Goal: Information Seeking & Learning: Learn about a topic

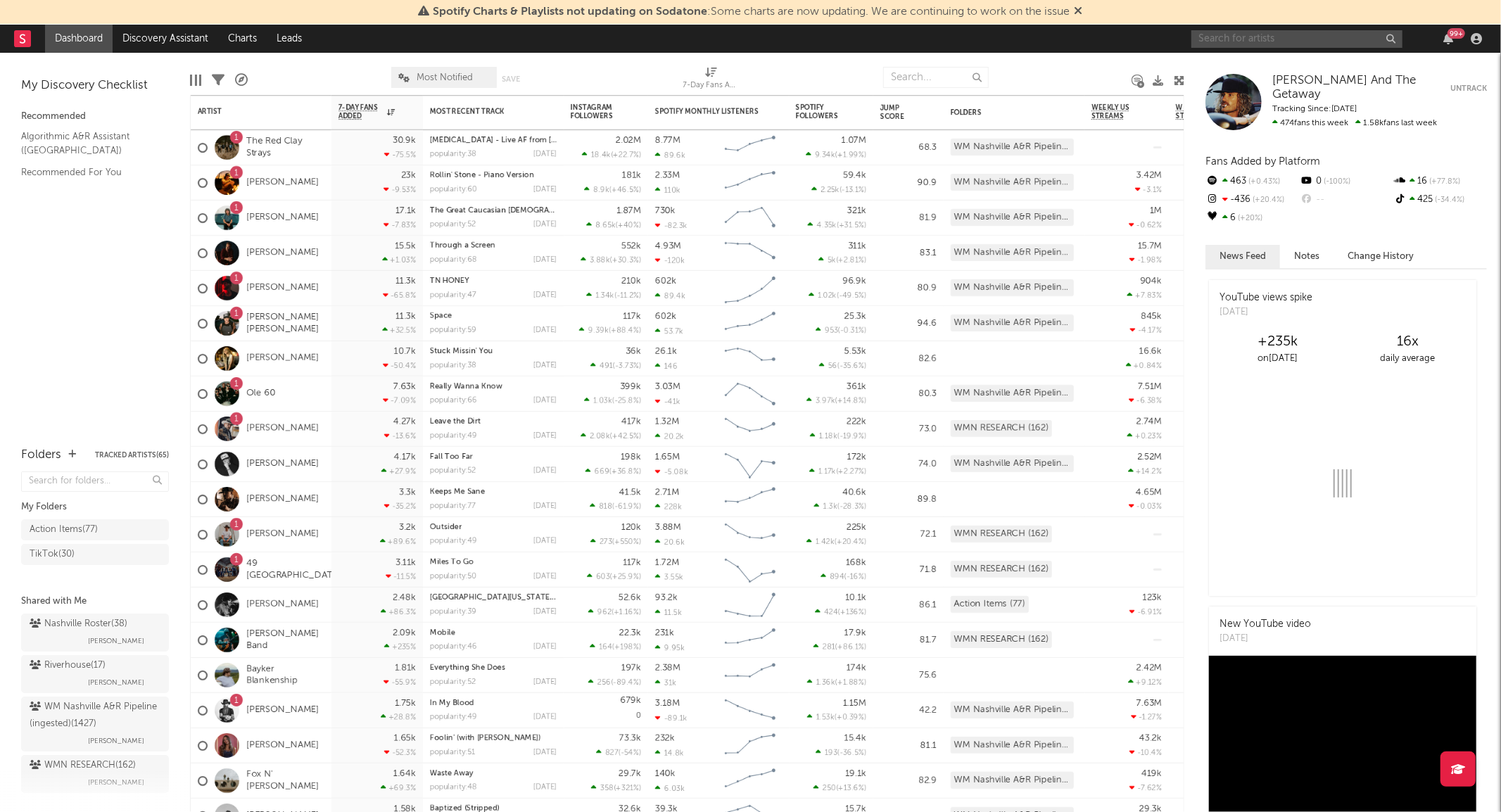
click at [1223, 39] on input "text" at bounding box center [1297, 39] width 211 height 18
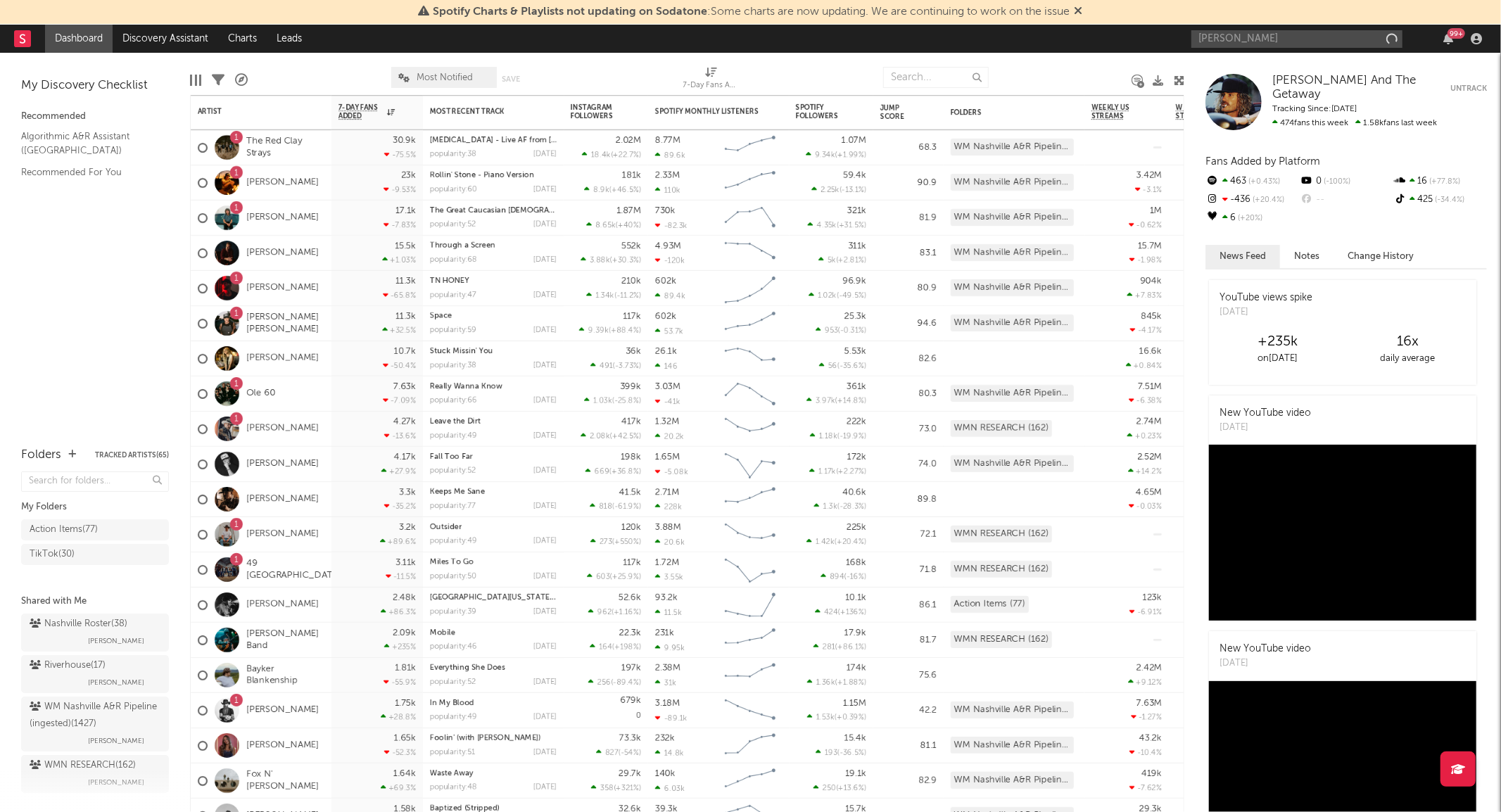
click at [1256, 58] on div "[PERSON_NAME] And The Getaway [PERSON_NAME] And The Getaway Untrack Tracking Si…" at bounding box center [1343, 433] width 317 height 759
click at [1265, 36] on input "[PERSON_NAME]" at bounding box center [1297, 39] width 211 height 18
type input "[PERSON_NAME]"
click at [1260, 65] on div "[PERSON_NAME] Band" at bounding box center [1318, 67] width 154 height 17
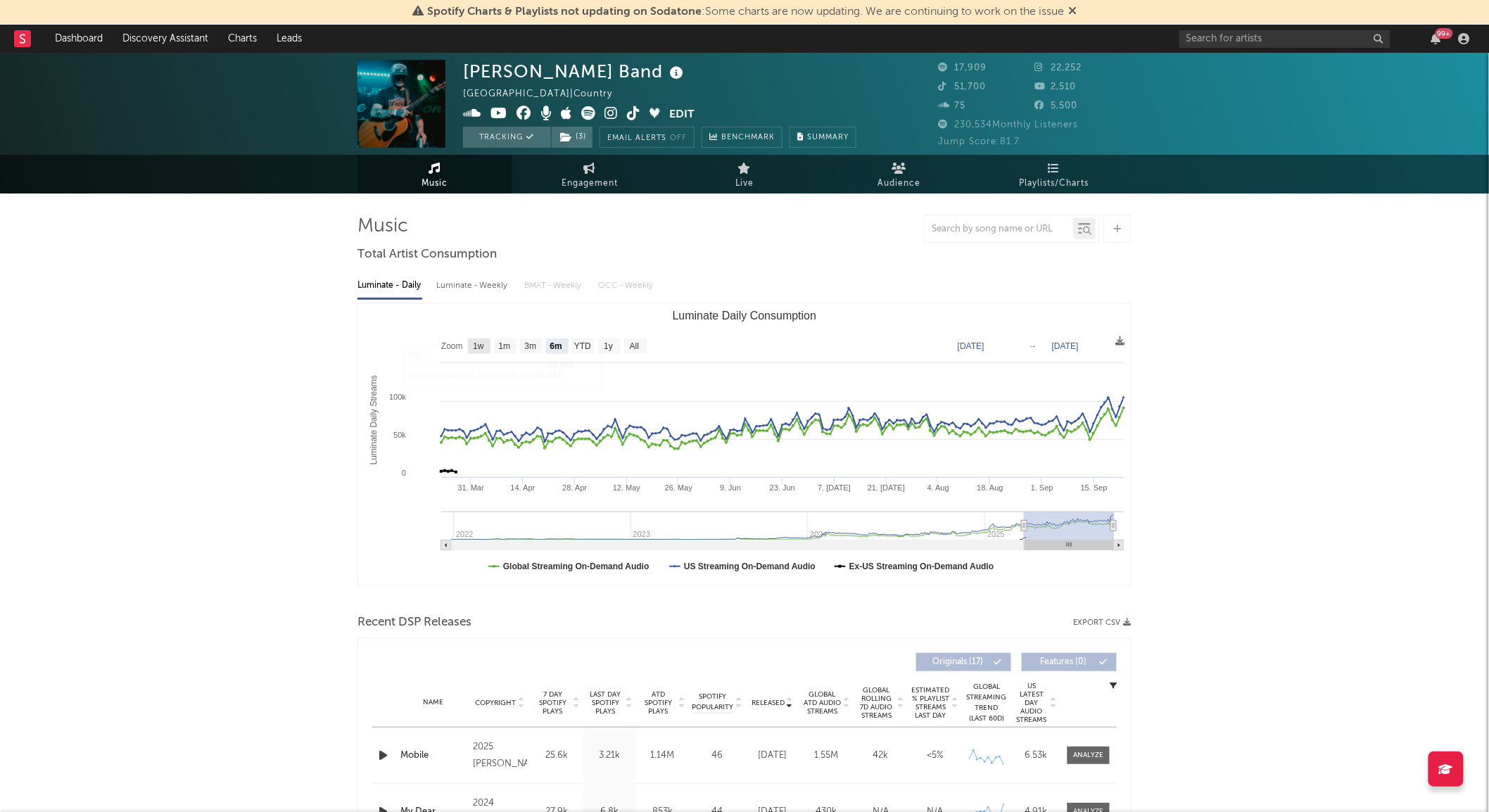
click at [483, 347] on text "1w" at bounding box center [479, 347] width 11 height 10
select select "1w"
type input "[DATE]"
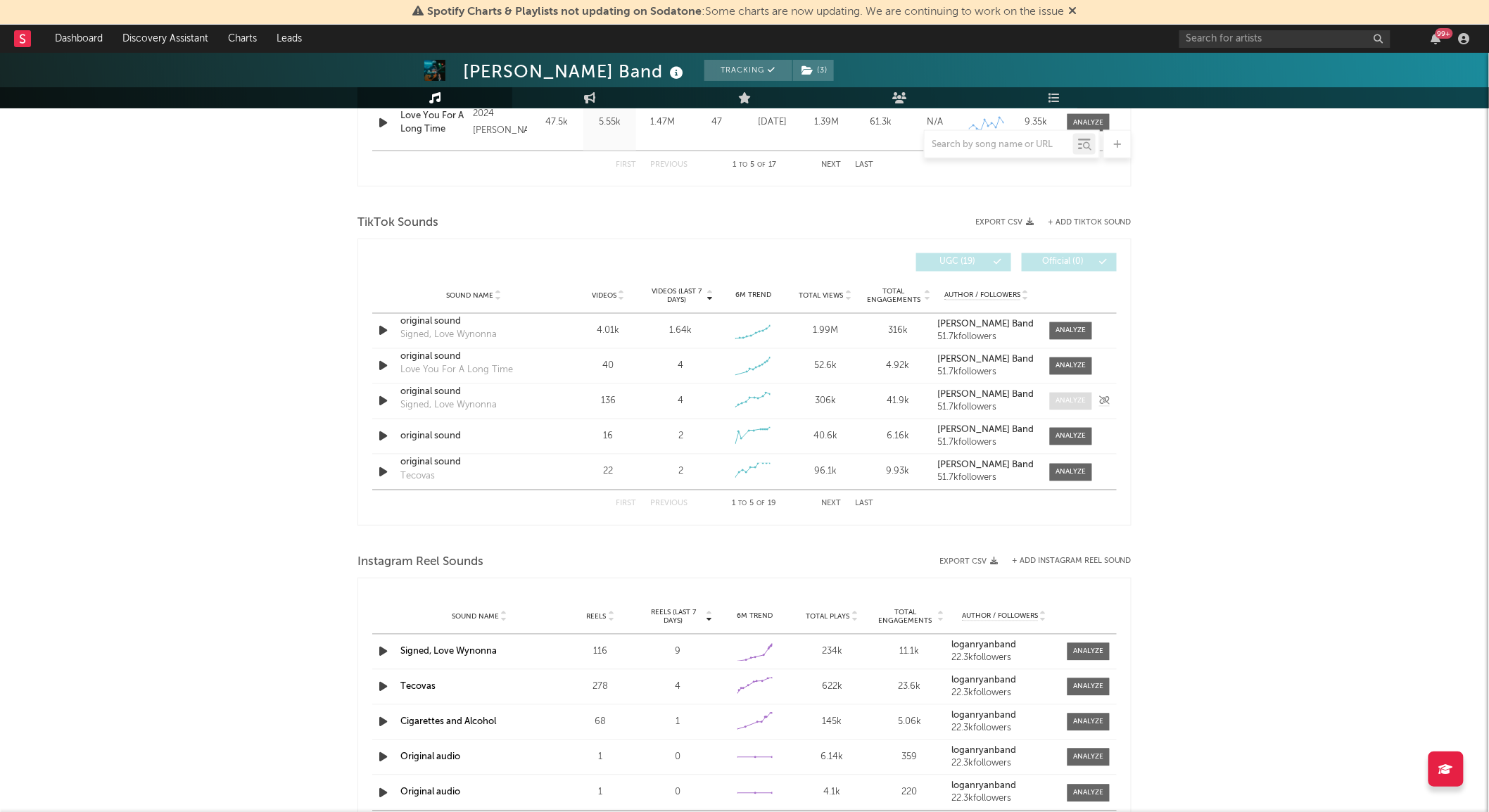
scroll to position [859, 0]
click at [1076, 650] on div at bounding box center [1088, 650] width 31 height 10
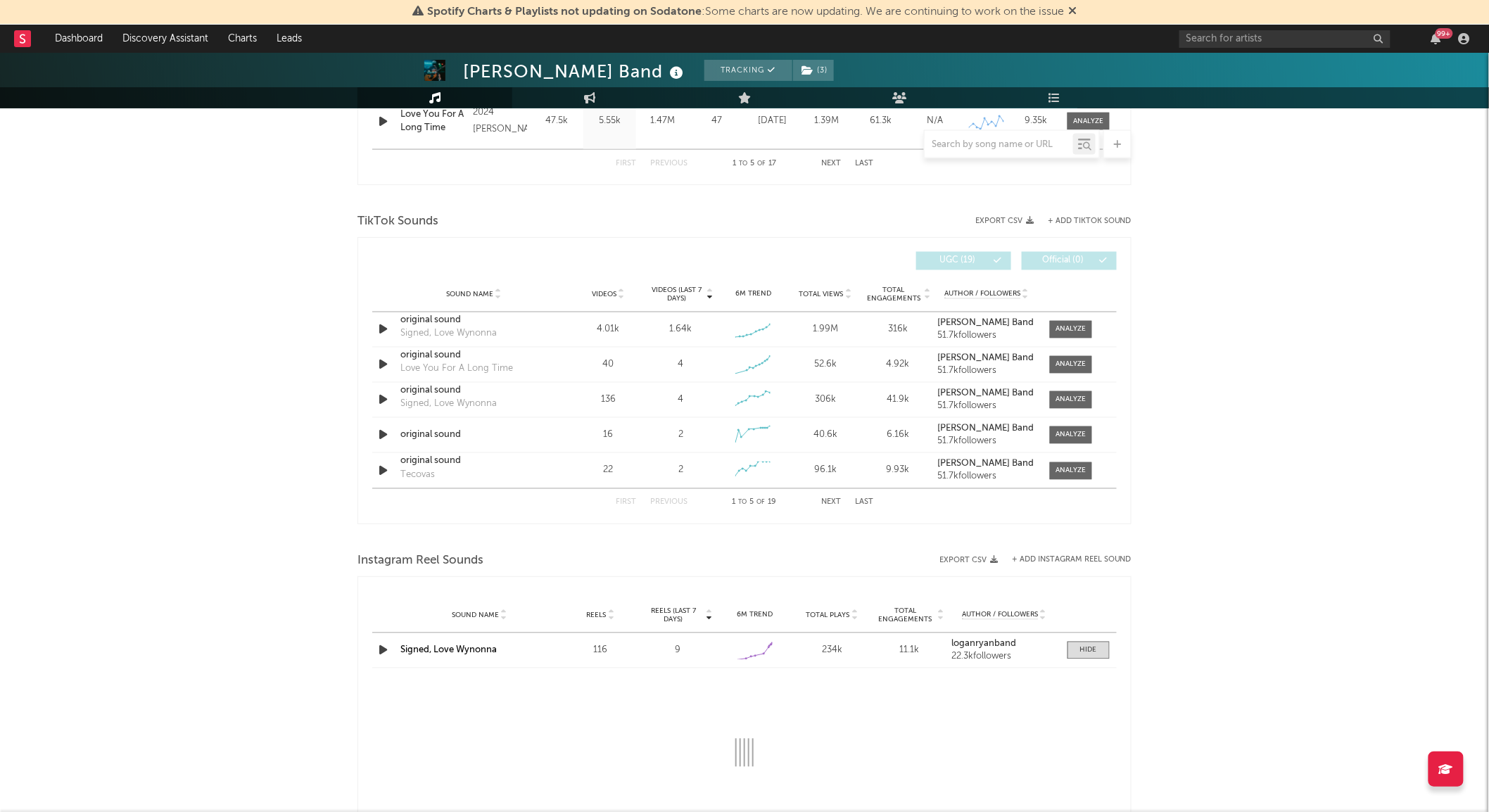
select select "6m"
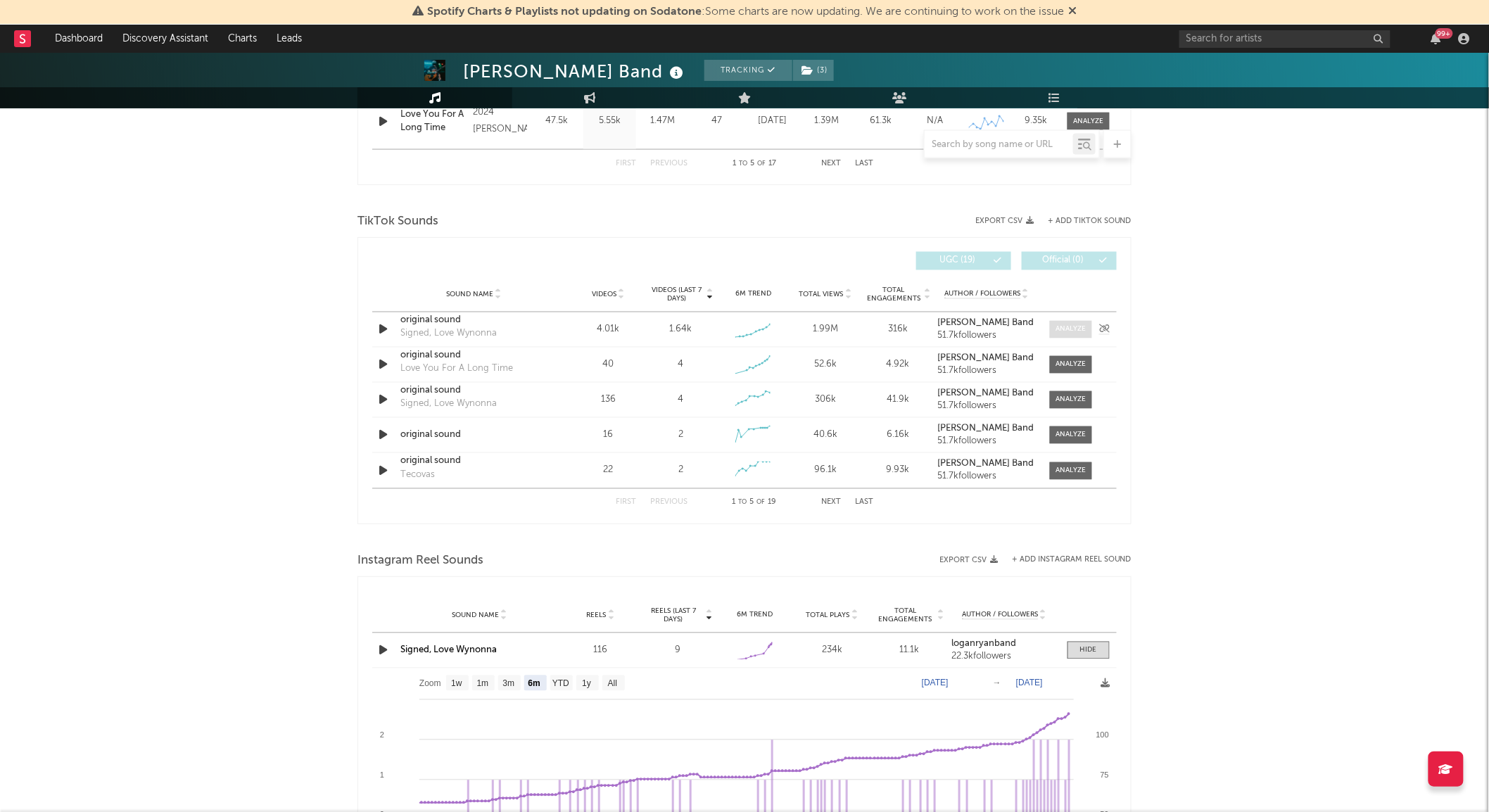
click at [1068, 336] on span at bounding box center [1071, 330] width 42 height 18
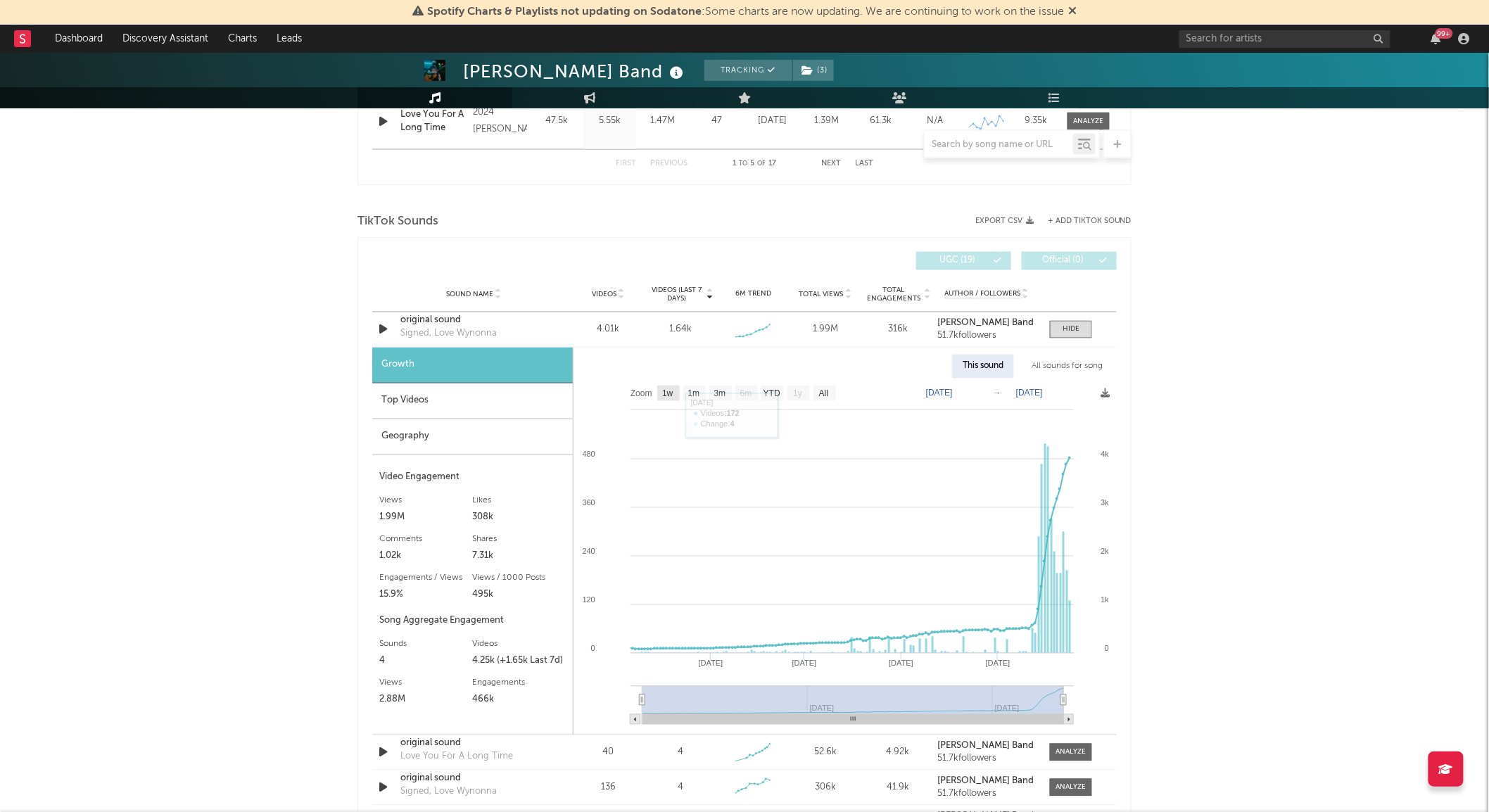
click at [672, 401] on rect at bounding box center [668, 392] width 23 height 15
select select "1w"
type input "[DATE]"
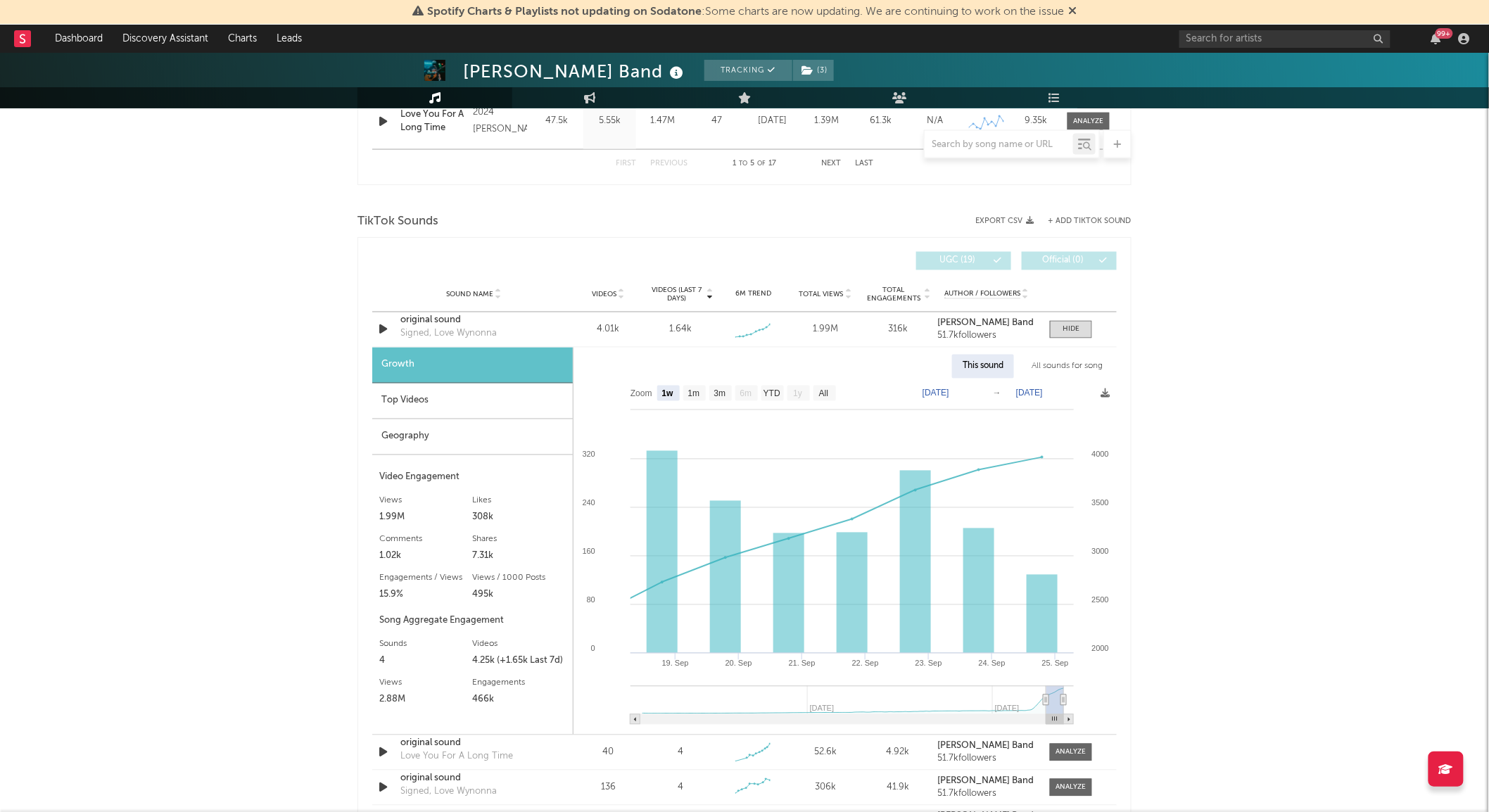
click at [674, 385] on rect at bounding box center [668, 392] width 23 height 15
select select "1w"
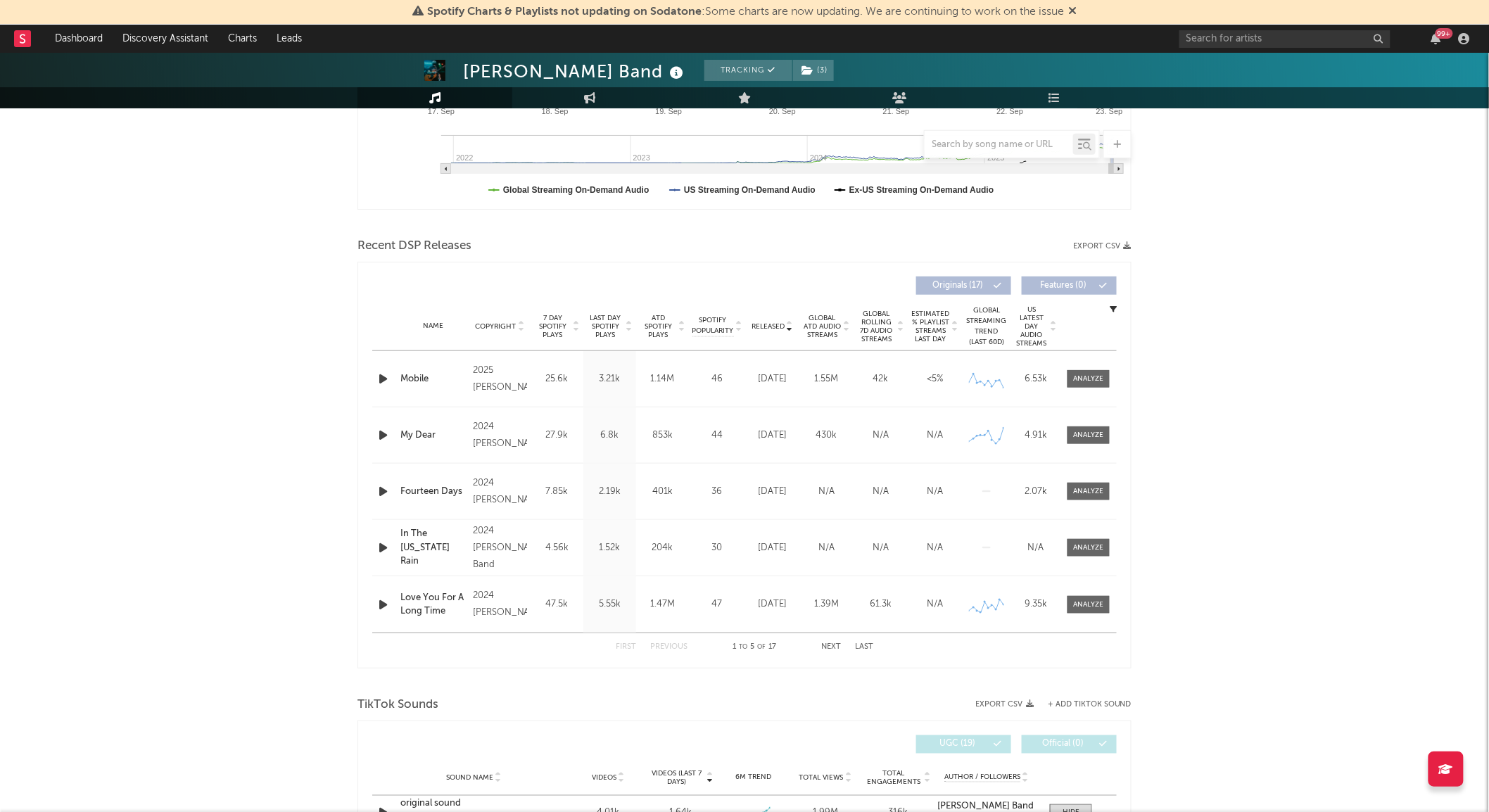
scroll to position [234, 0]
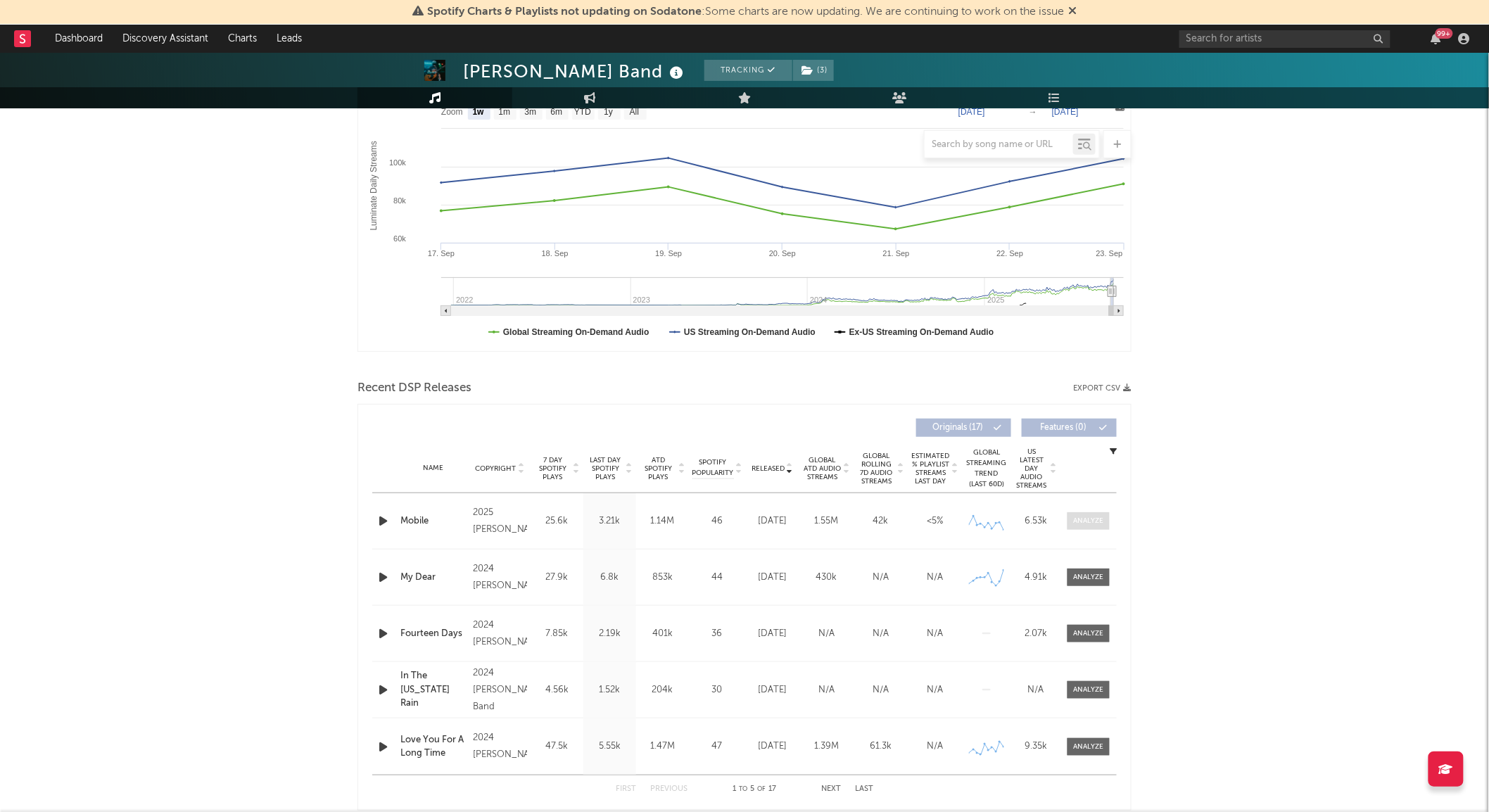
click at [1067, 521] on span at bounding box center [1088, 521] width 42 height 18
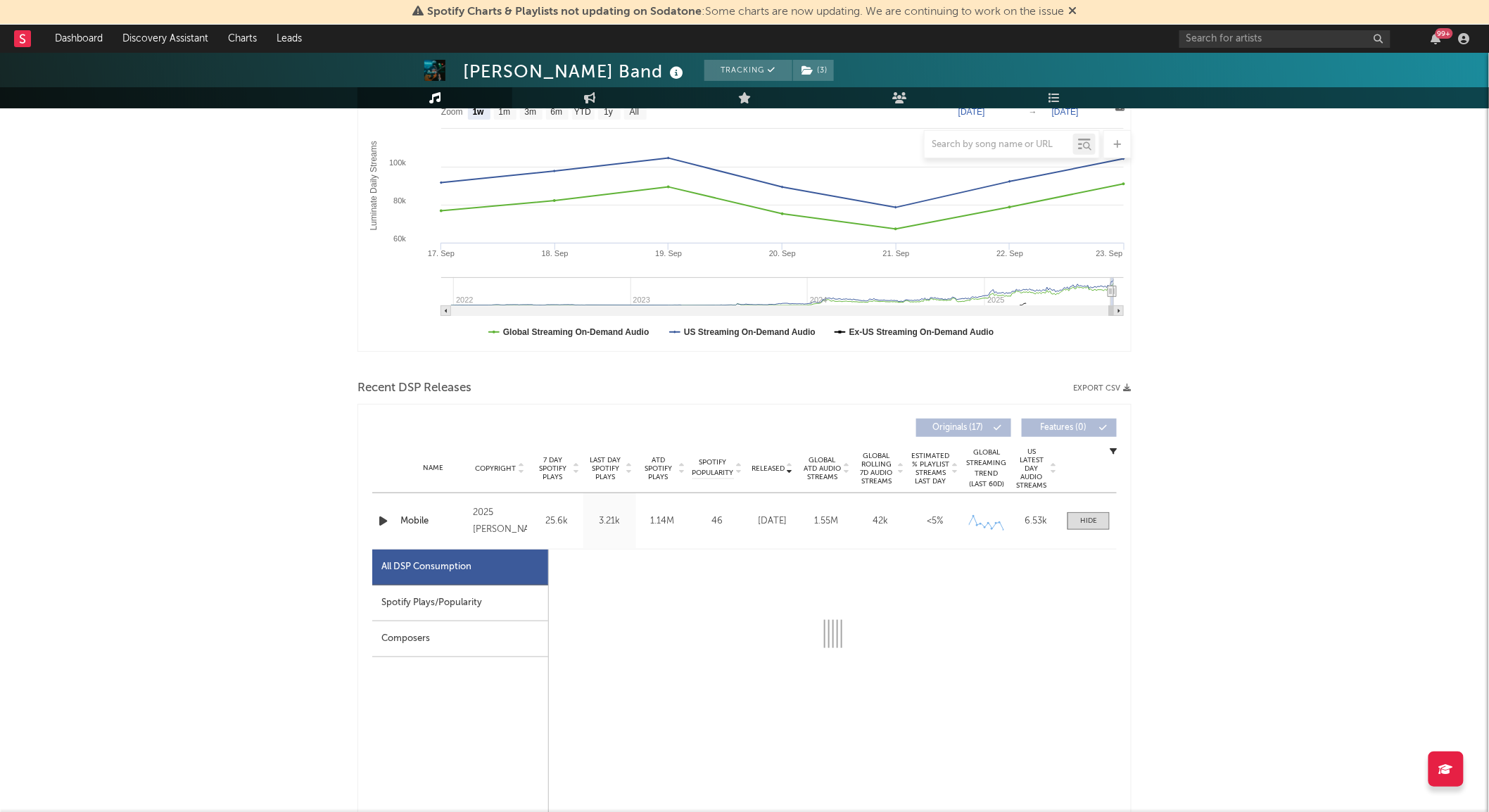
select select "6m"
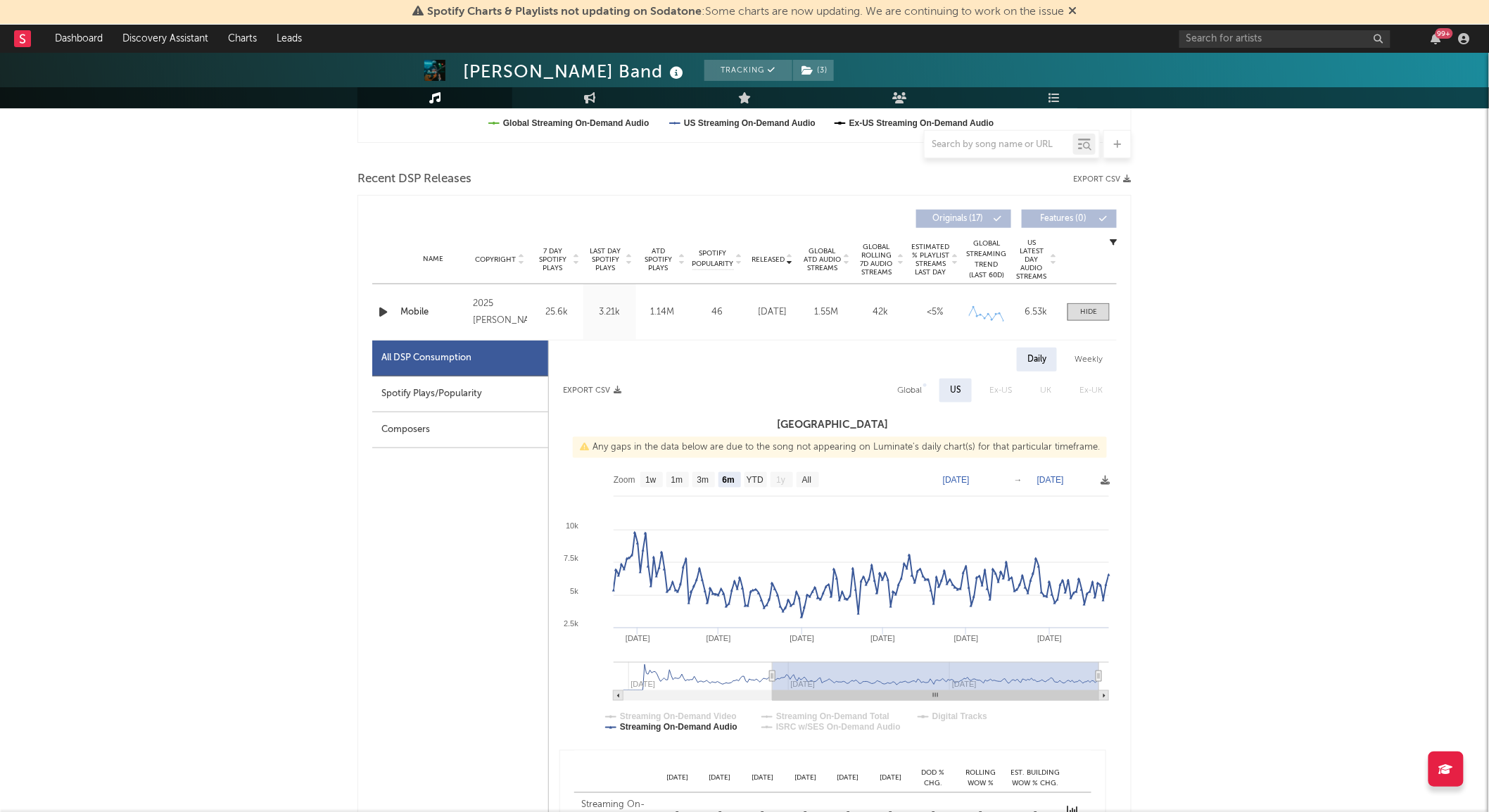
scroll to position [469, 0]
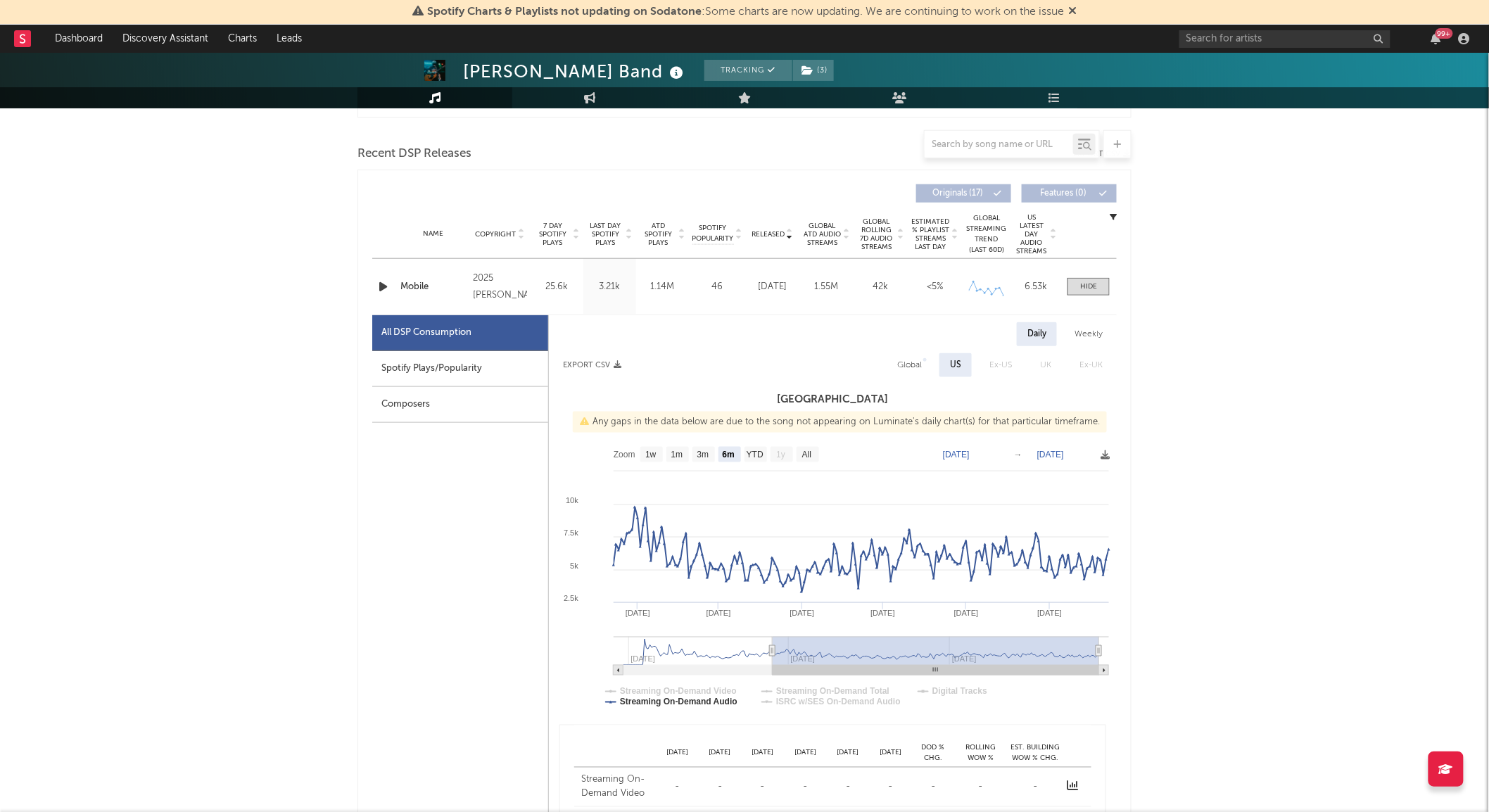
click at [639, 452] on rect at bounding box center [832, 580] width 567 height 281
click at [648, 450] on text "1w" at bounding box center [651, 455] width 11 height 10
select select "1w"
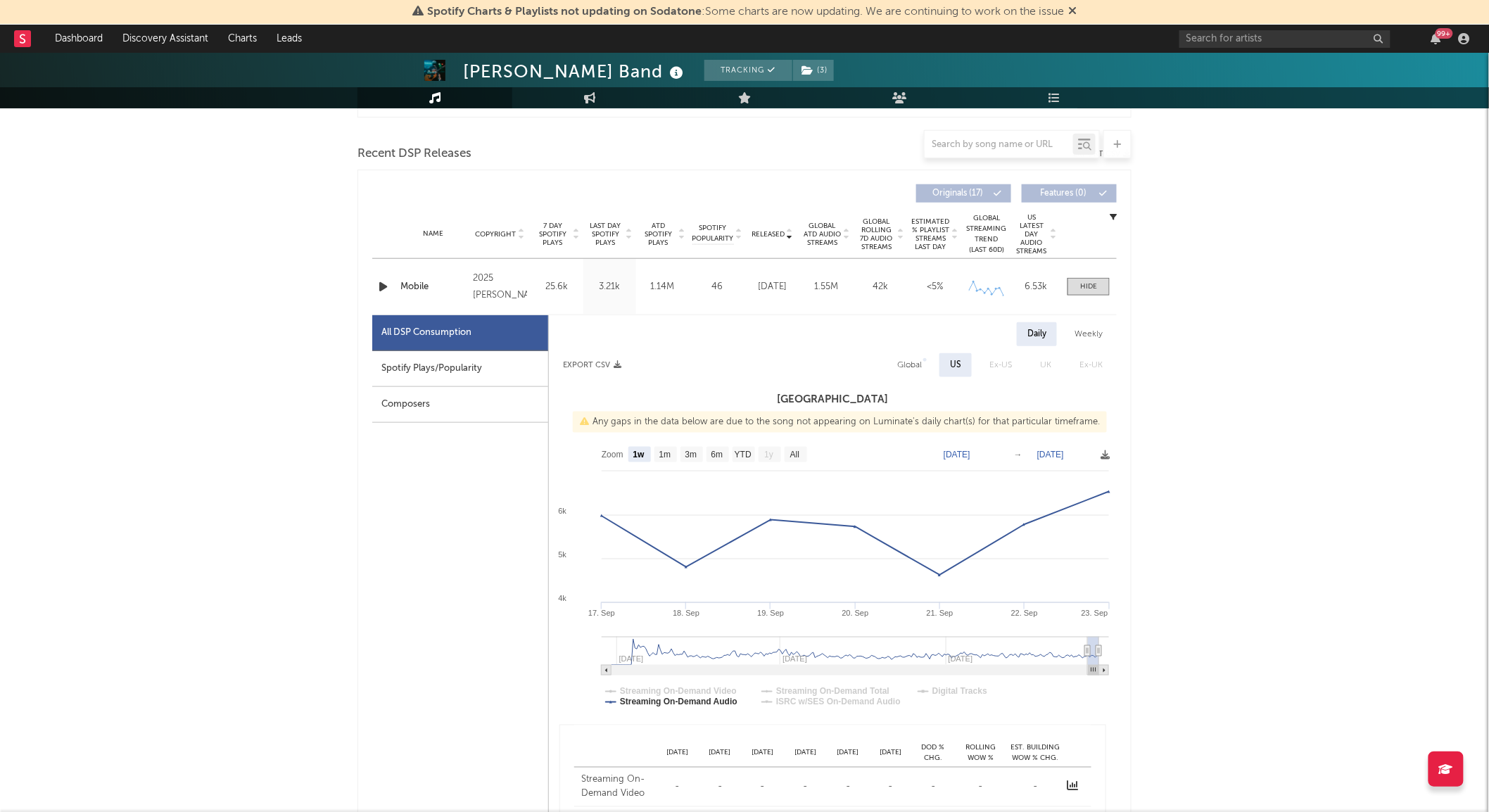
click at [603, 228] on span "Last Day Spotify Plays" at bounding box center [606, 234] width 37 height 25
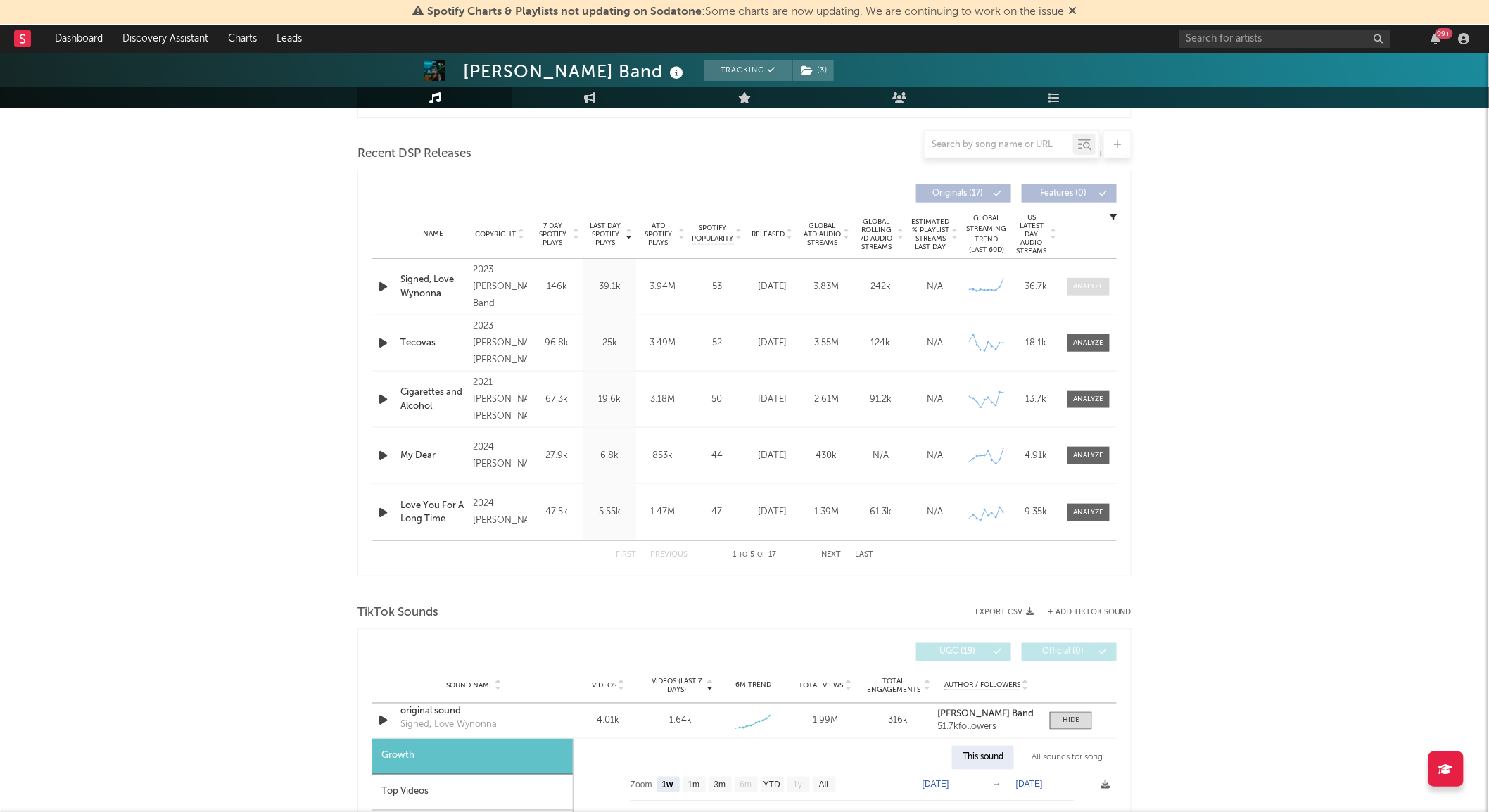
click at [1079, 285] on div at bounding box center [1089, 286] width 31 height 10
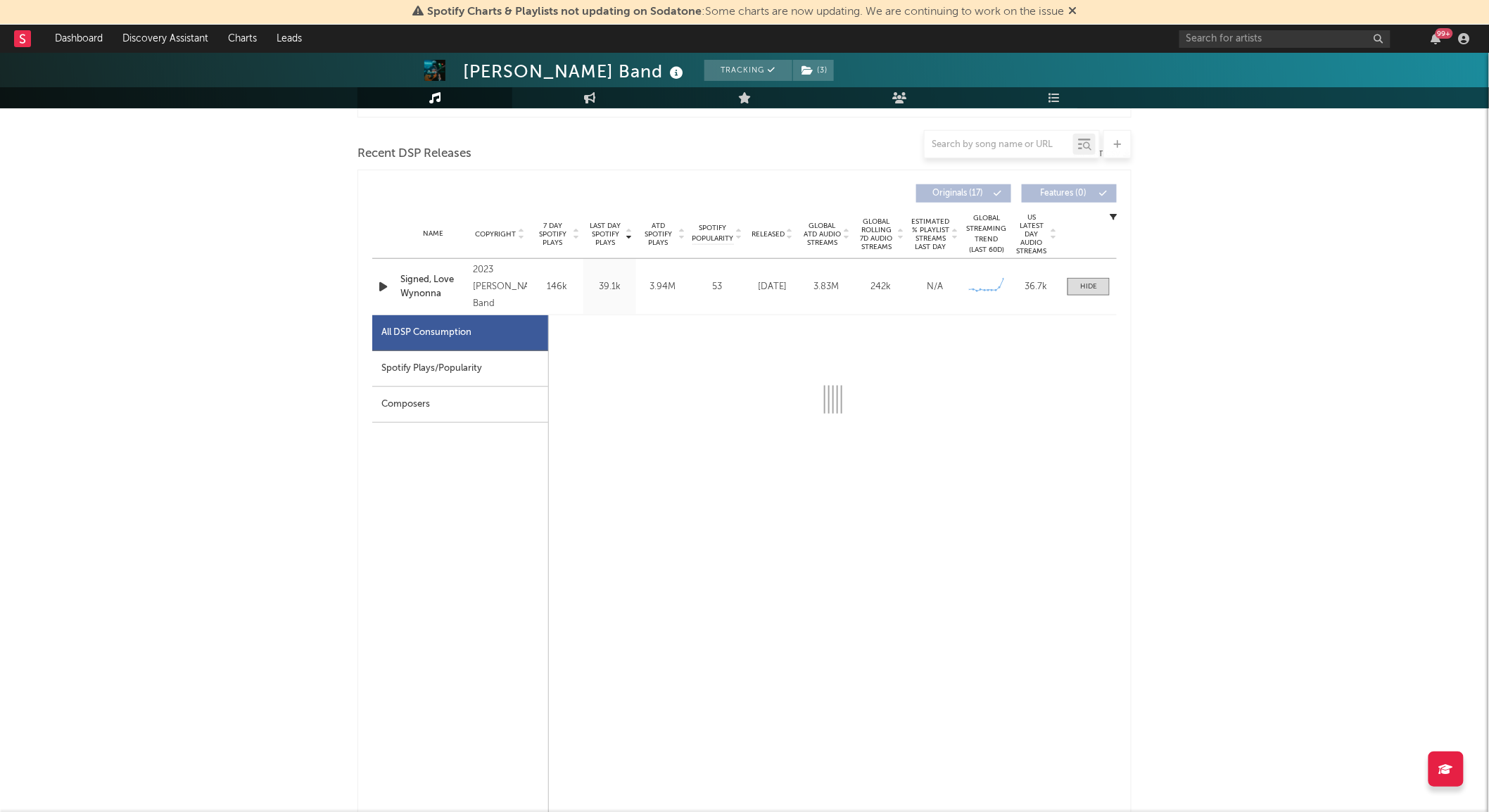
select select "6m"
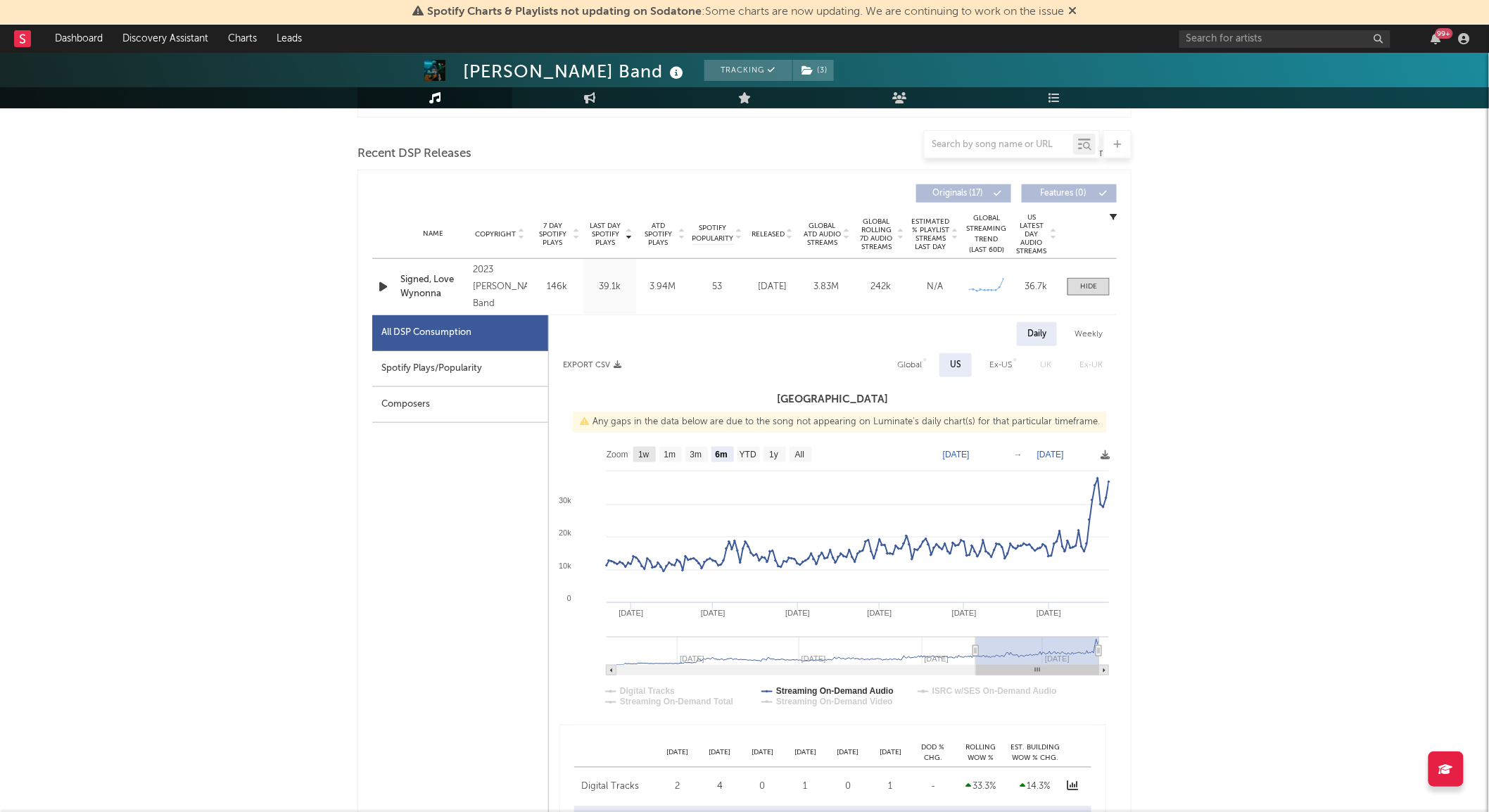
click at [649, 453] on text "1w" at bounding box center [644, 455] width 11 height 10
select select "1w"
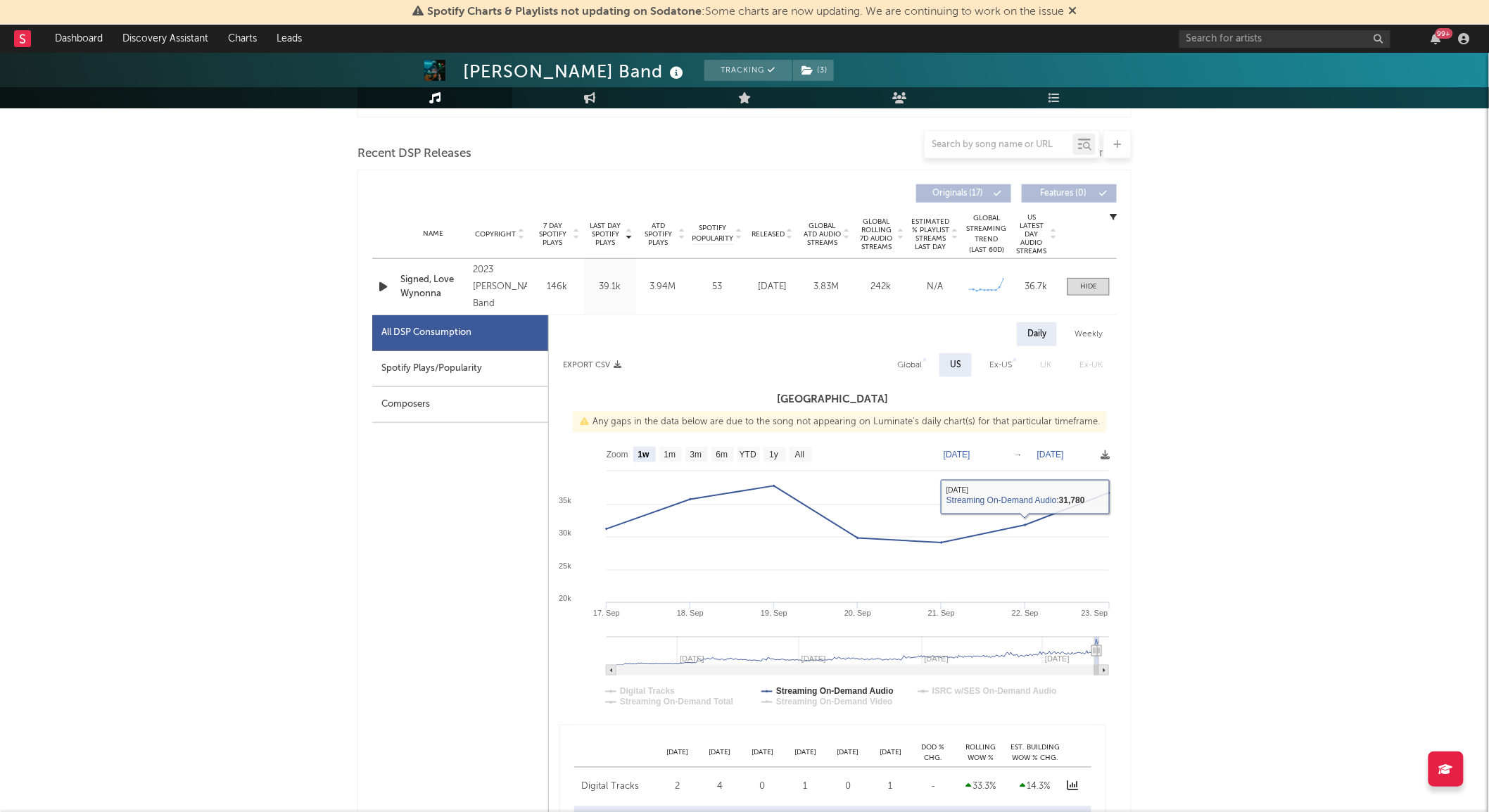
click at [919, 368] on div "Global" at bounding box center [909, 365] width 25 height 17
select select "1w"
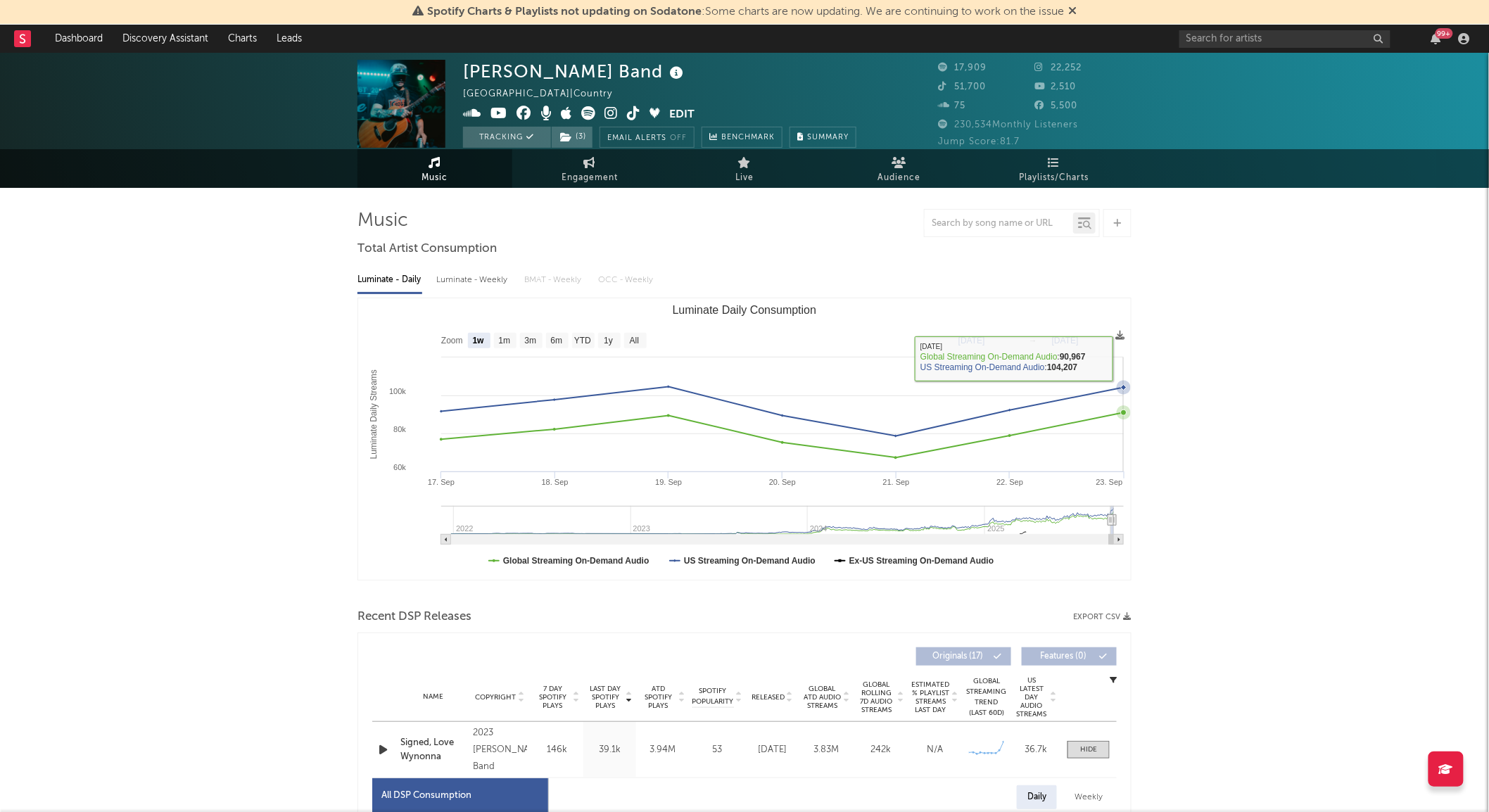
scroll to position [0, 0]
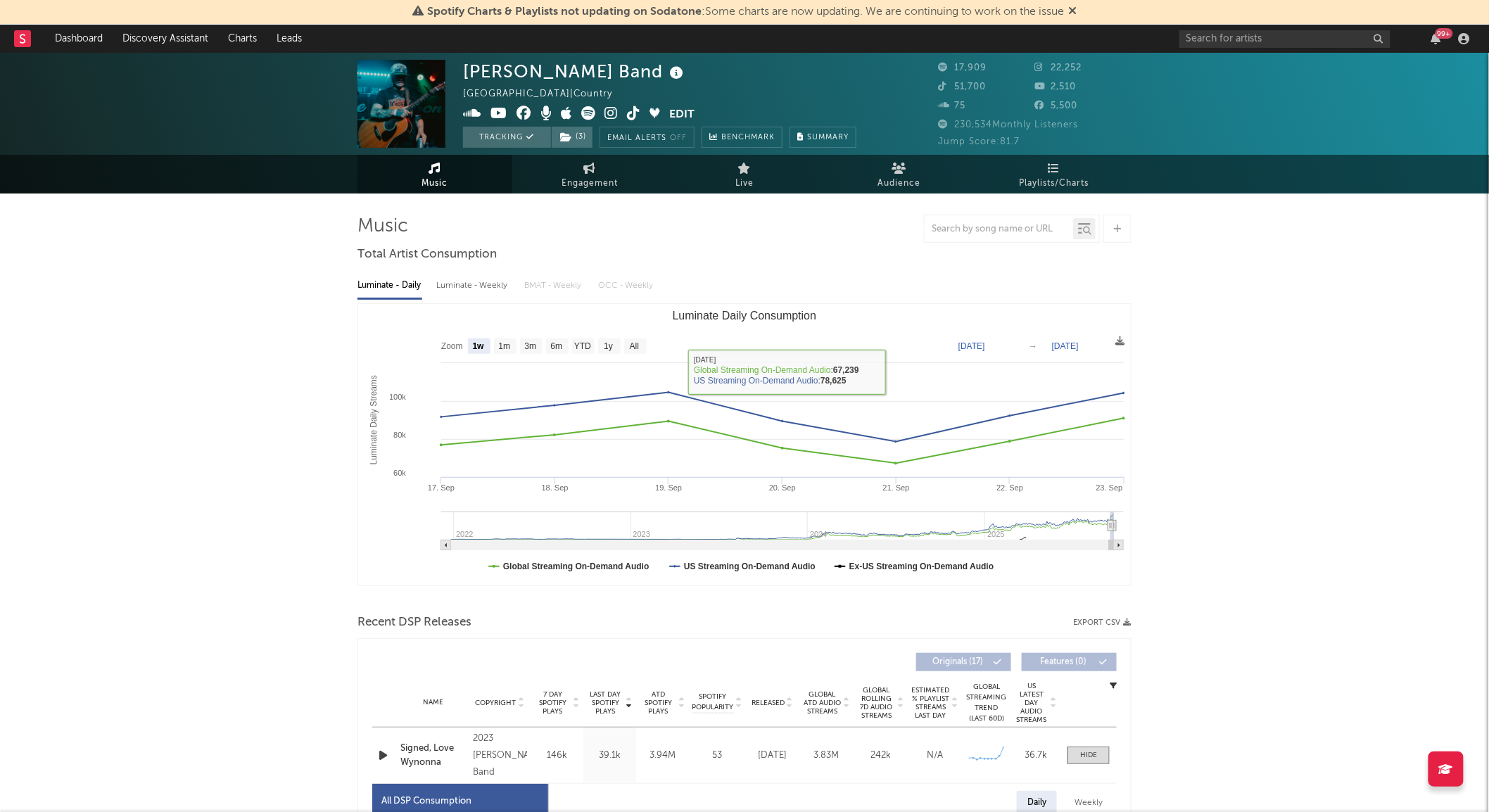
drag, startPoint x: 448, startPoint y: 287, endPoint x: 475, endPoint y: 298, distance: 29.2
click at [450, 286] on div "Luminate - Weekly" at bounding box center [473, 285] width 74 height 24
select select "6m"
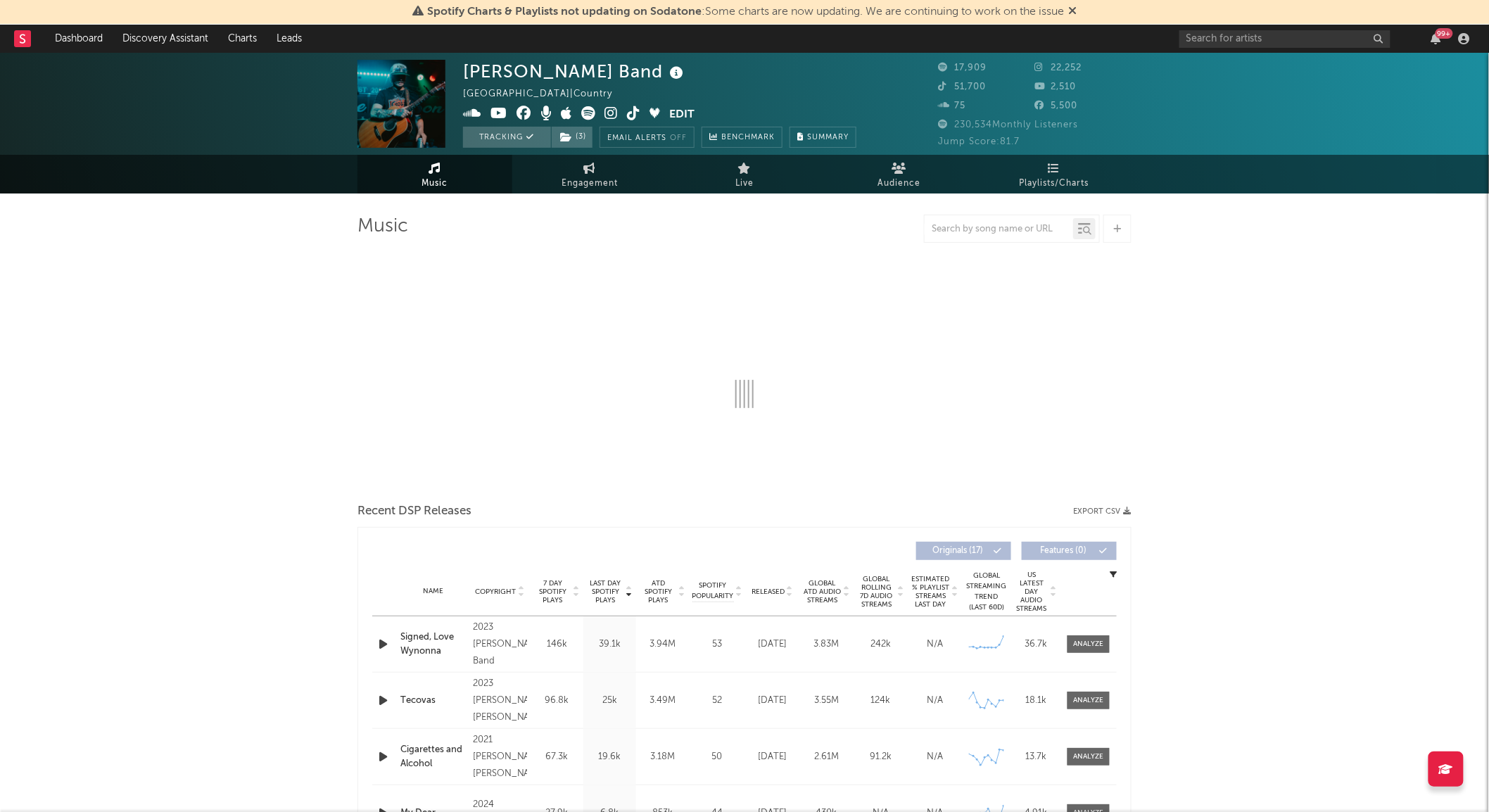
select select "6m"
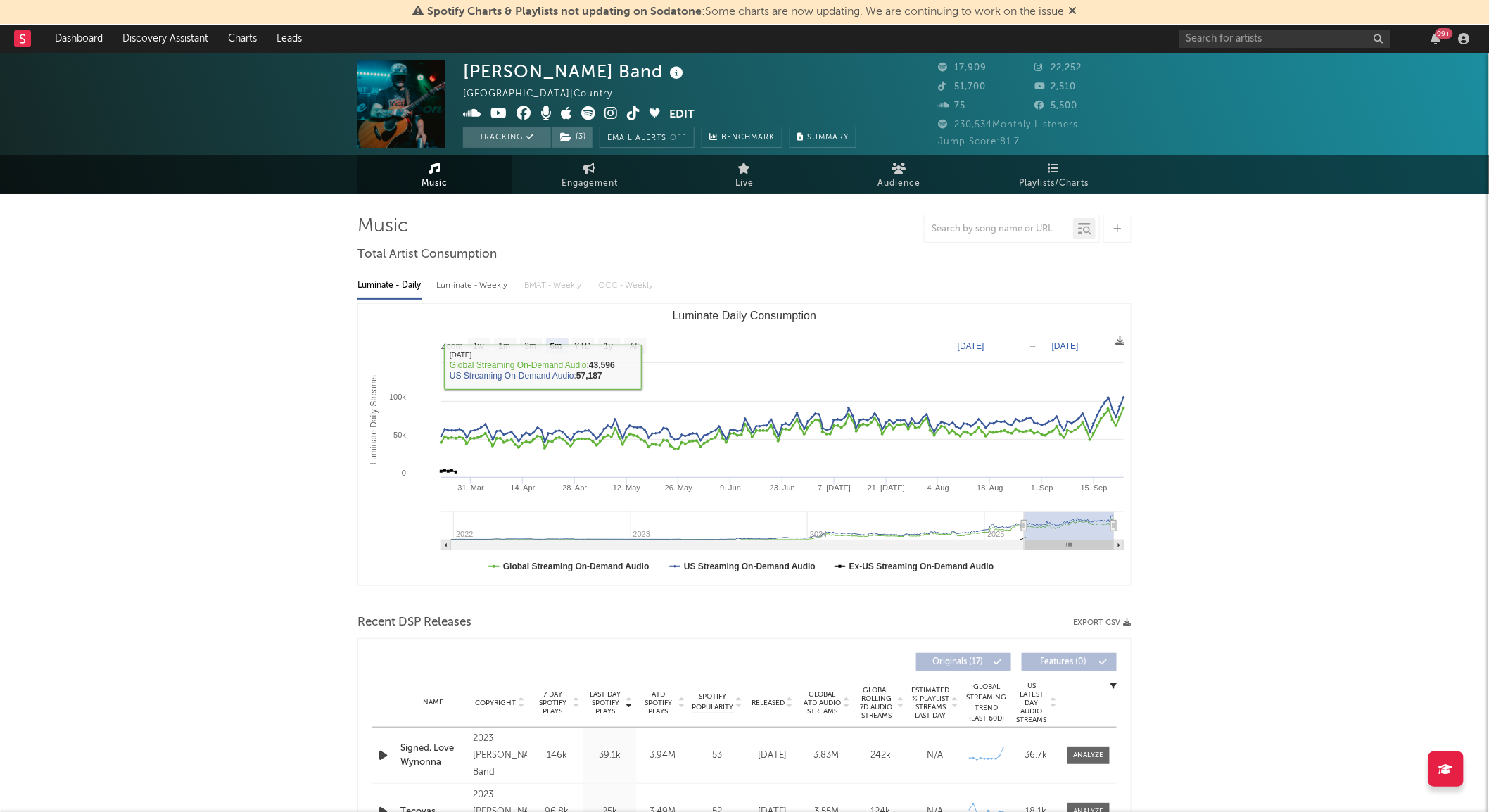
click at [480, 283] on div "Luminate - Weekly" at bounding box center [473, 285] width 74 height 24
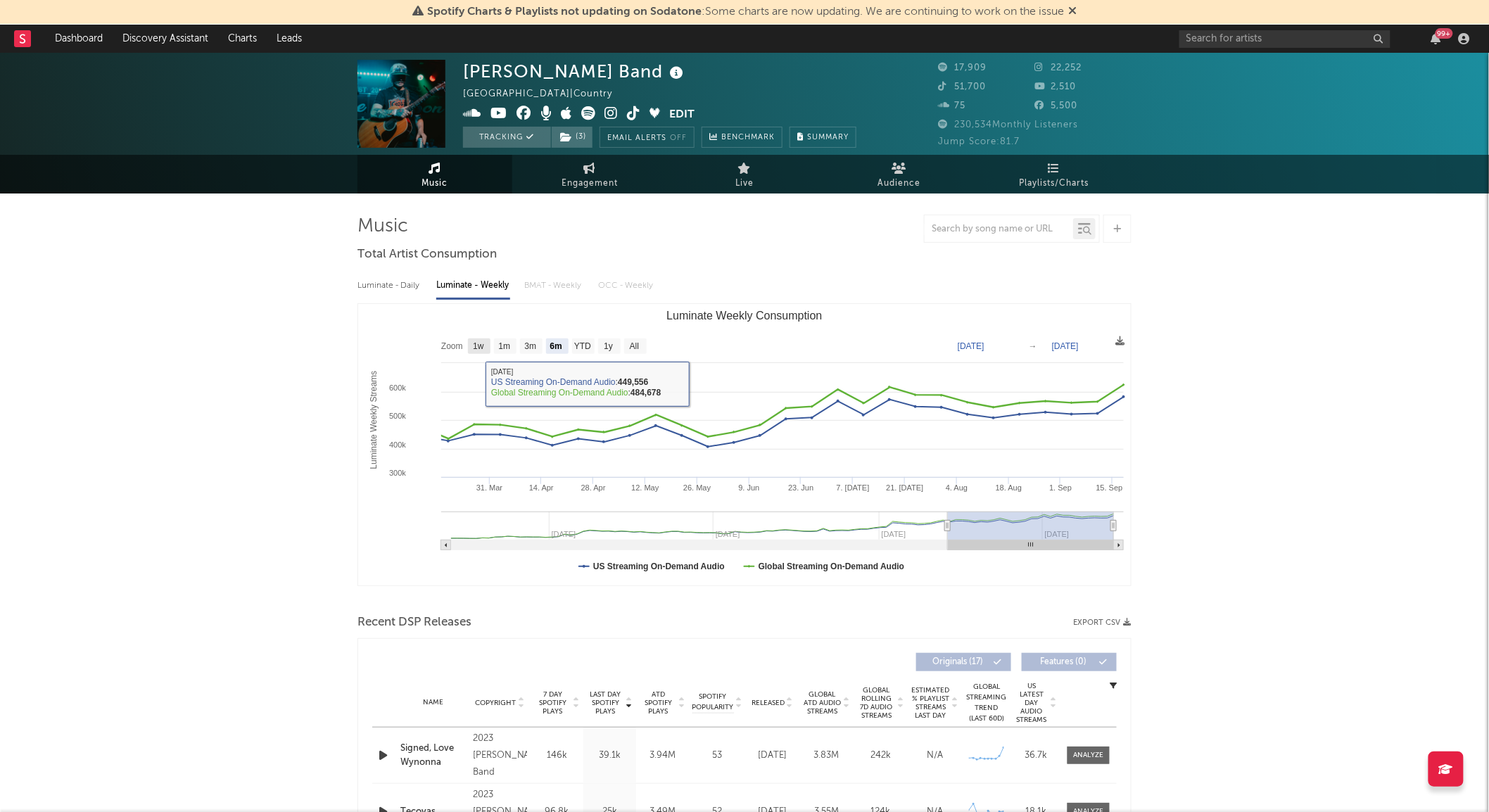
click at [482, 351] on text "1w" at bounding box center [479, 347] width 11 height 10
select select "1w"
type input "2025-09-12"
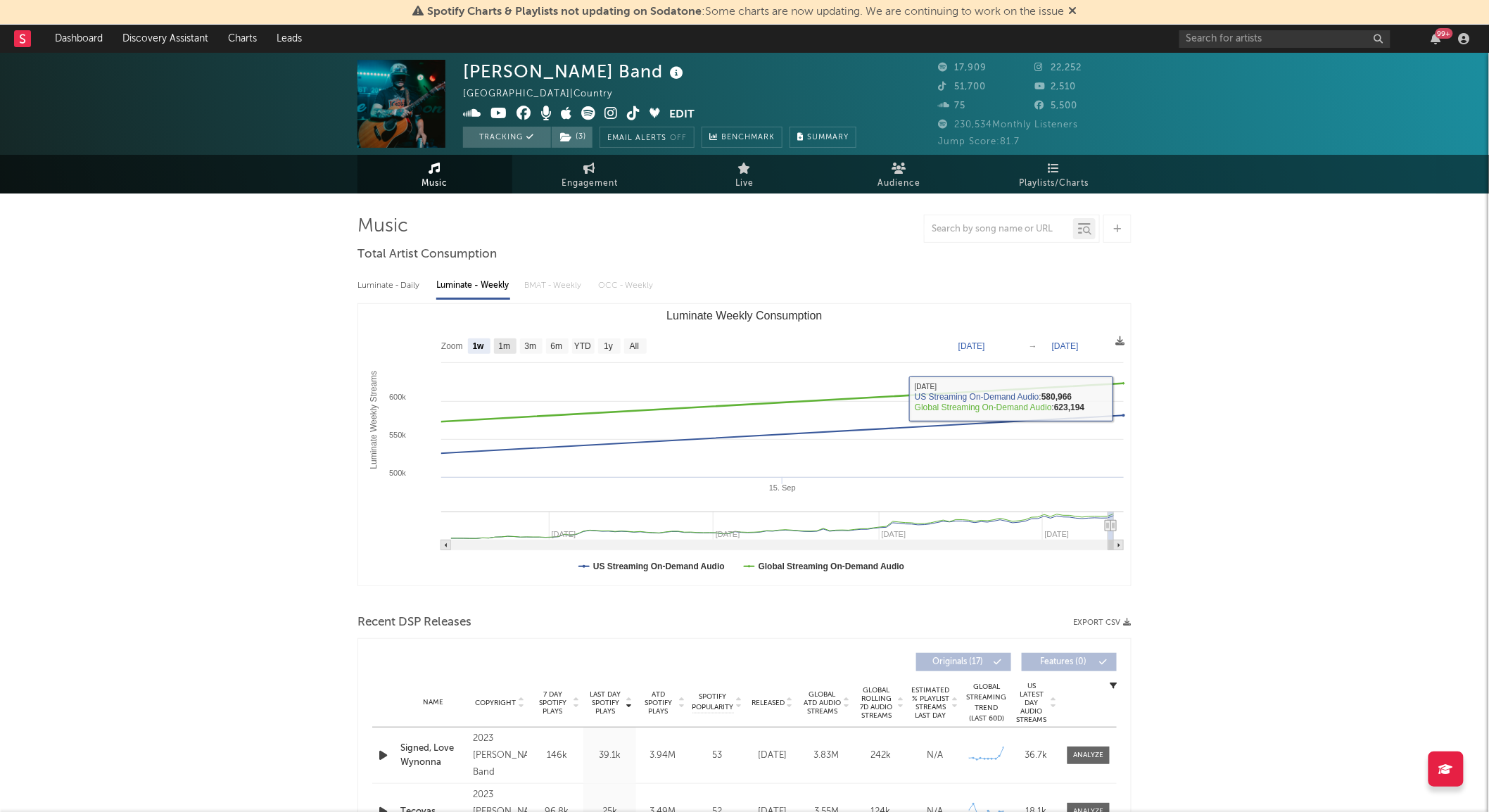
click at [509, 347] on text "1m" at bounding box center [504, 347] width 12 height 10
select select "1m"
type input "2025-08-18"
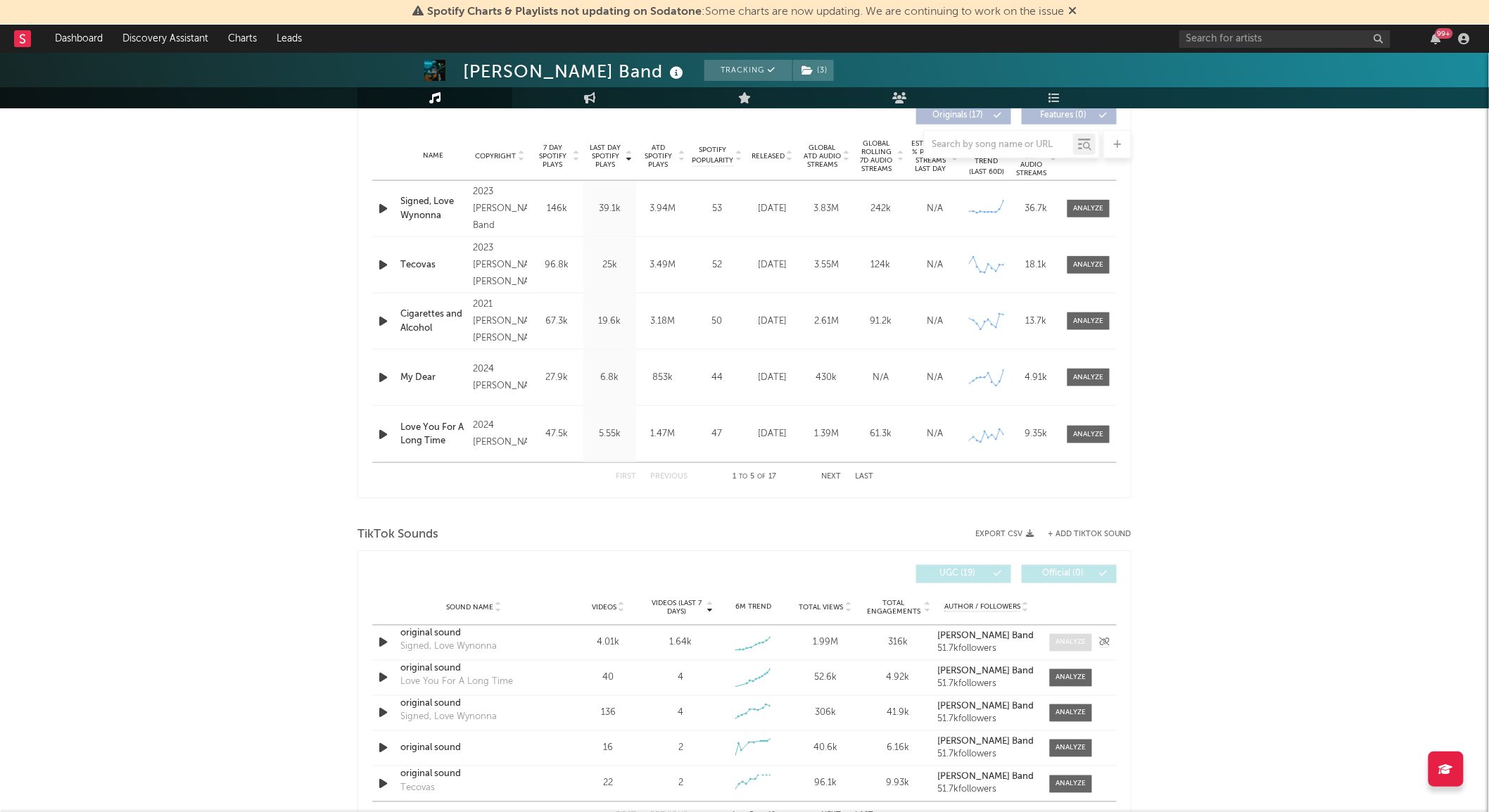
scroll to position [312, 0]
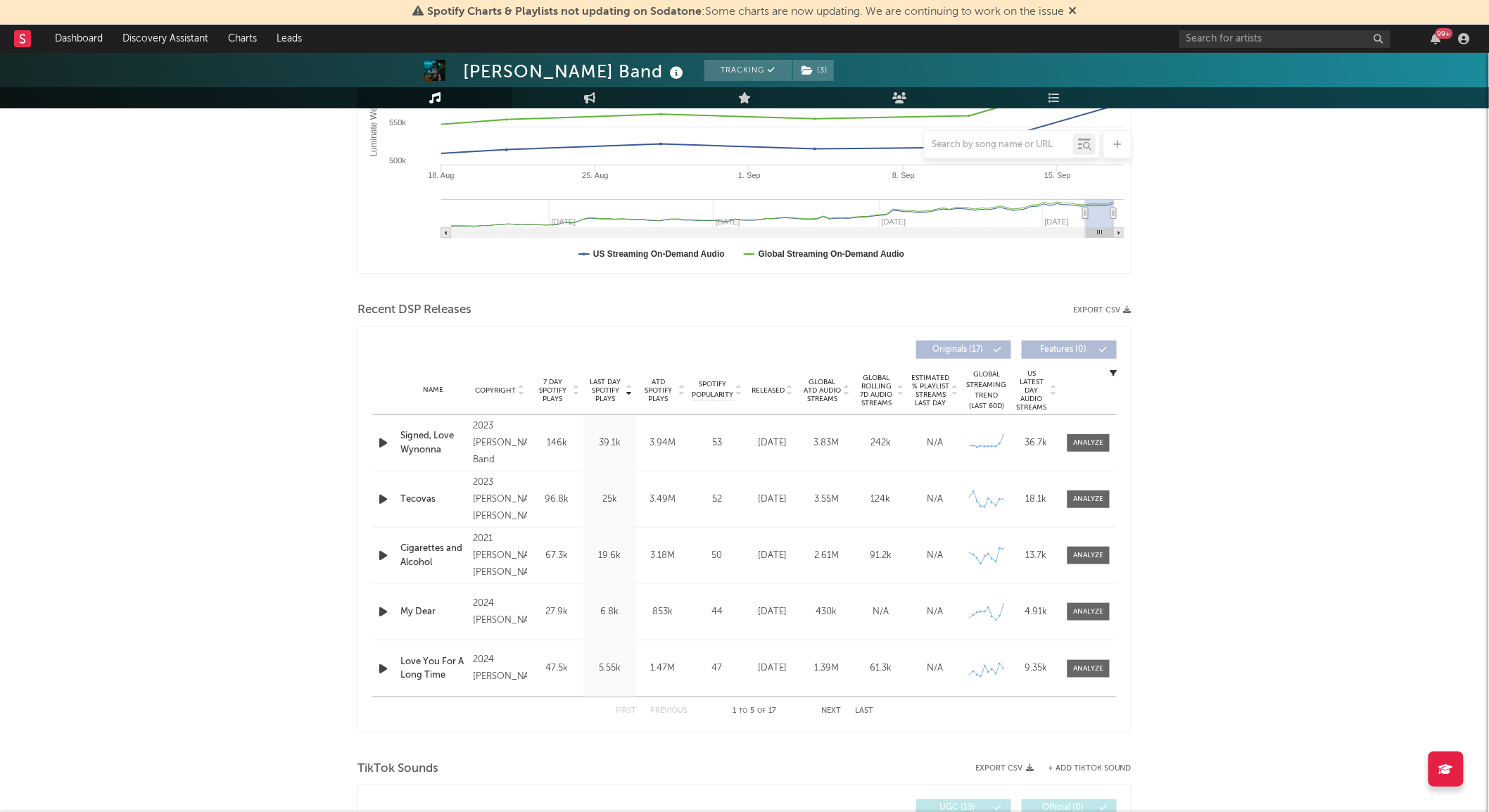
drag, startPoint x: 1088, startPoint y: 436, endPoint x: 1096, endPoint y: 424, distance: 14.4
click at [1088, 436] on span at bounding box center [1088, 443] width 42 height 18
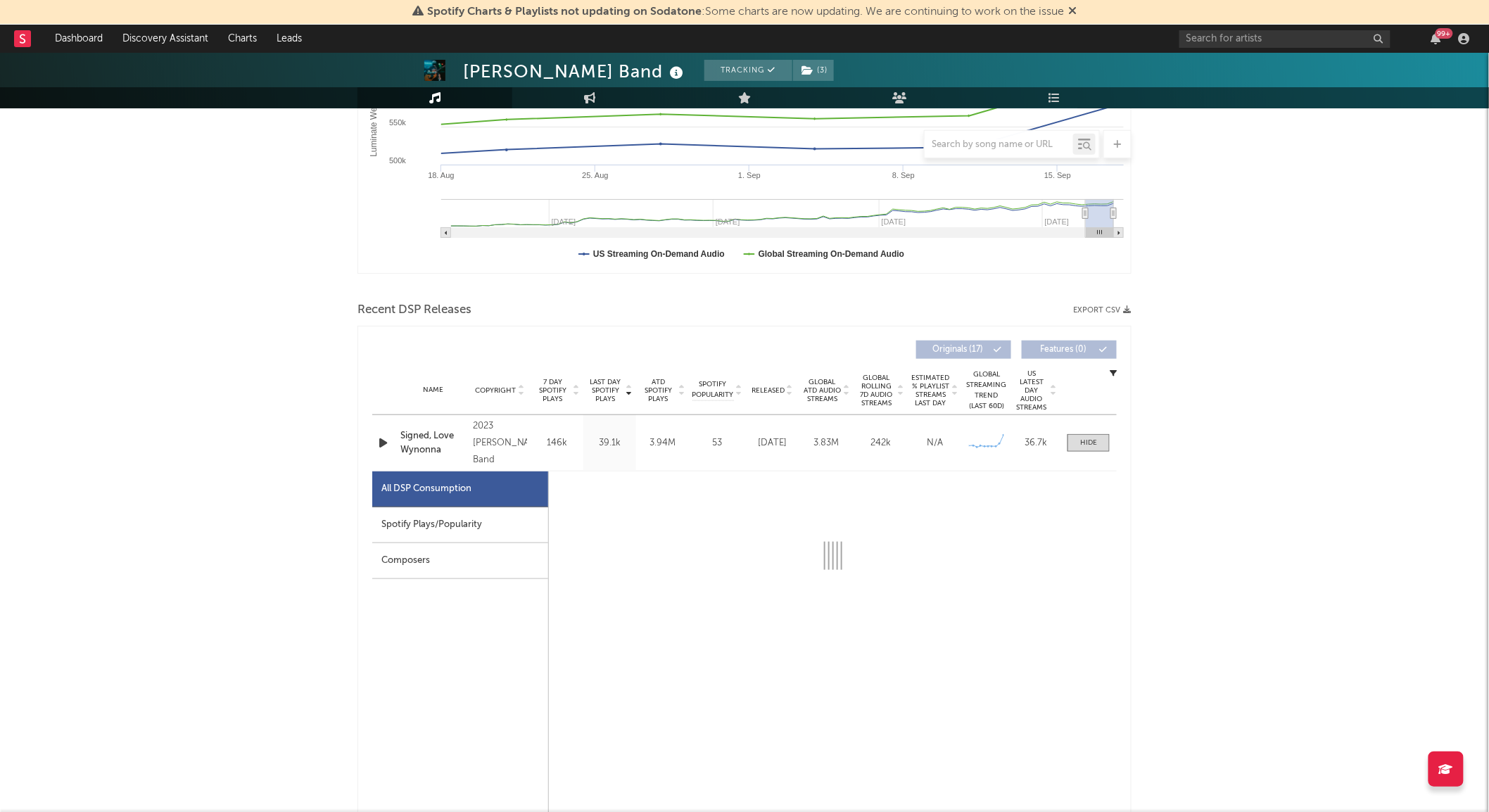
select select "6m"
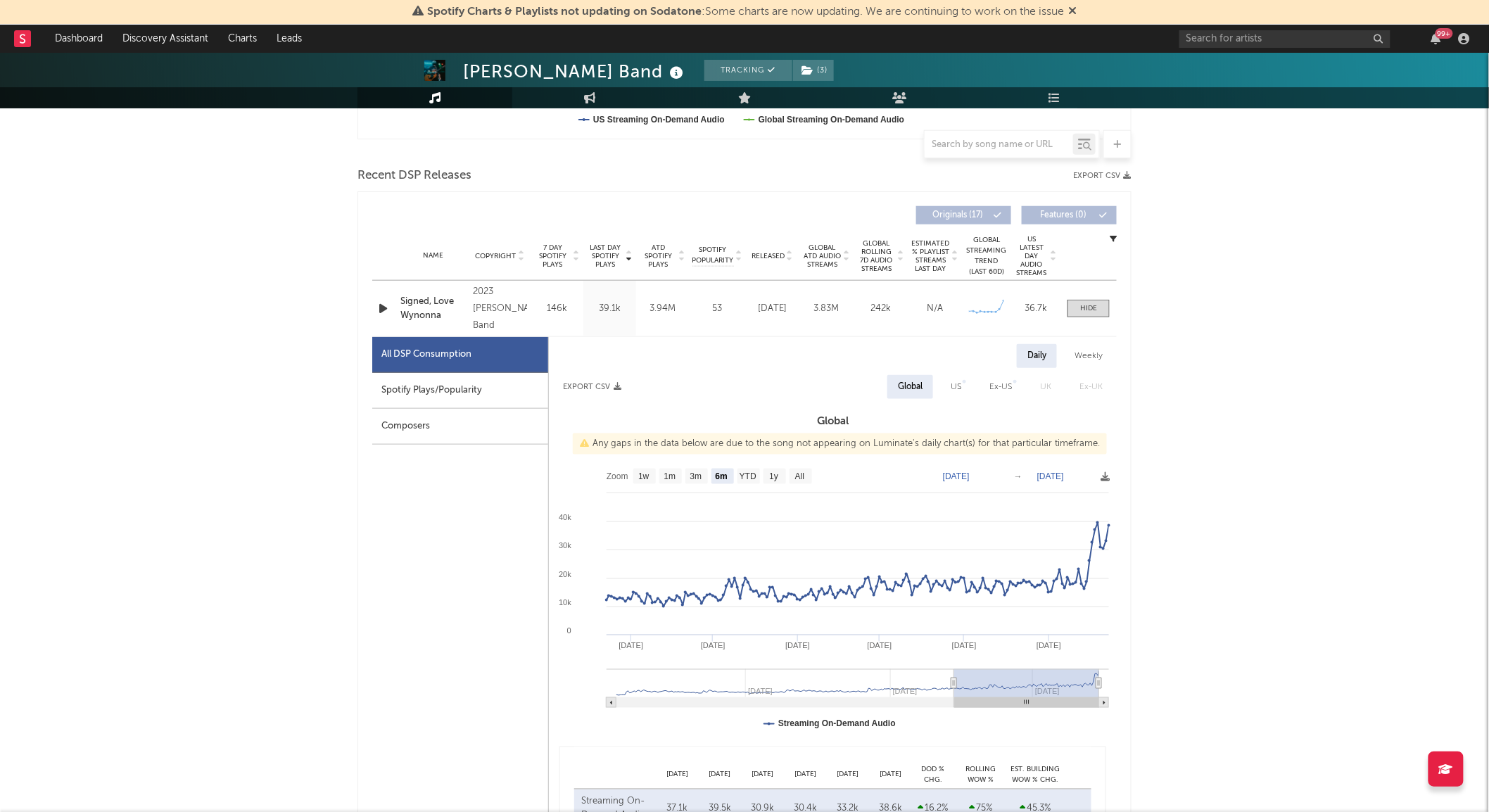
scroll to position [469, 0]
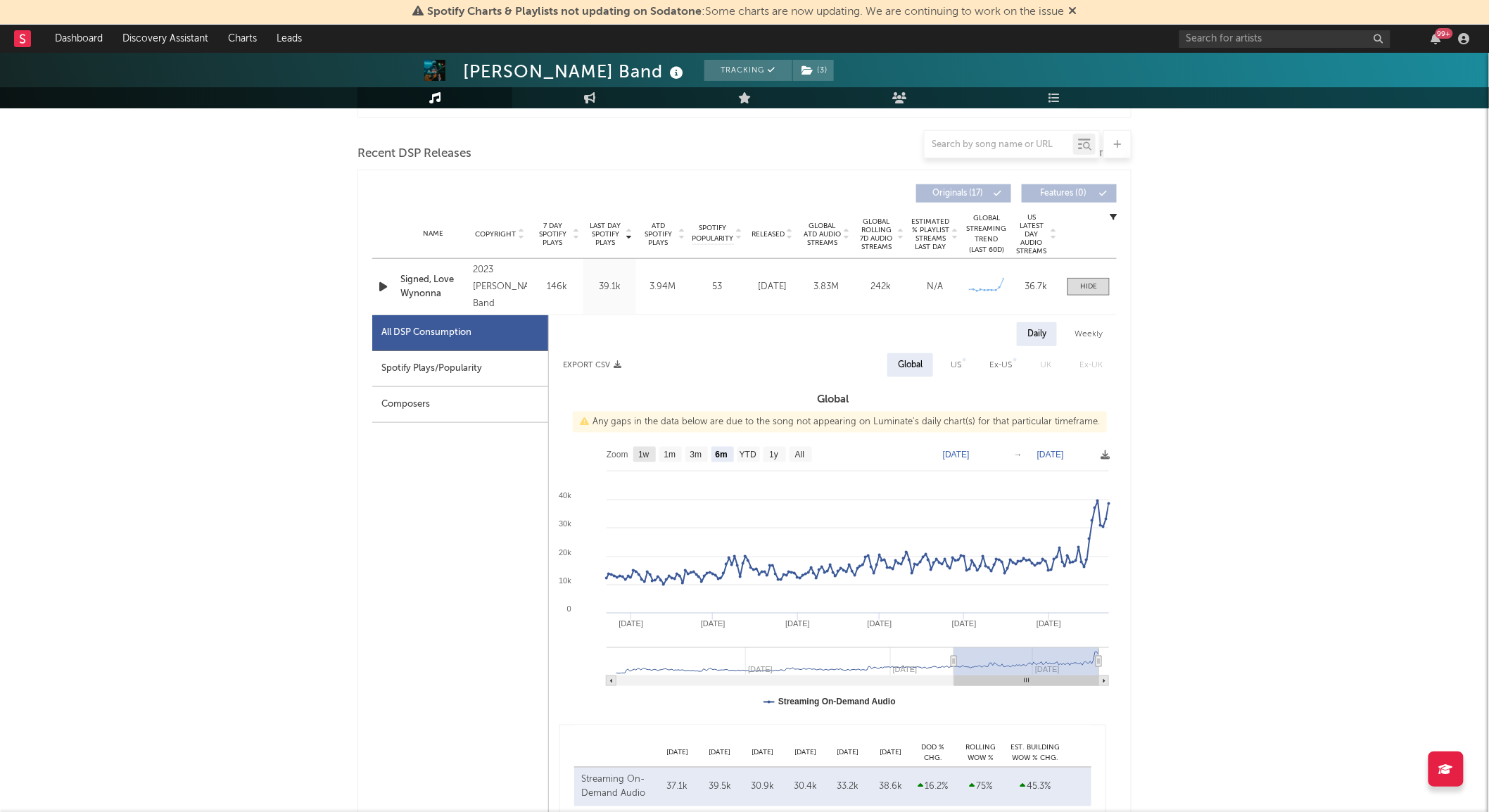
click at [640, 453] on text "1w" at bounding box center [644, 455] width 11 height 10
select select "1w"
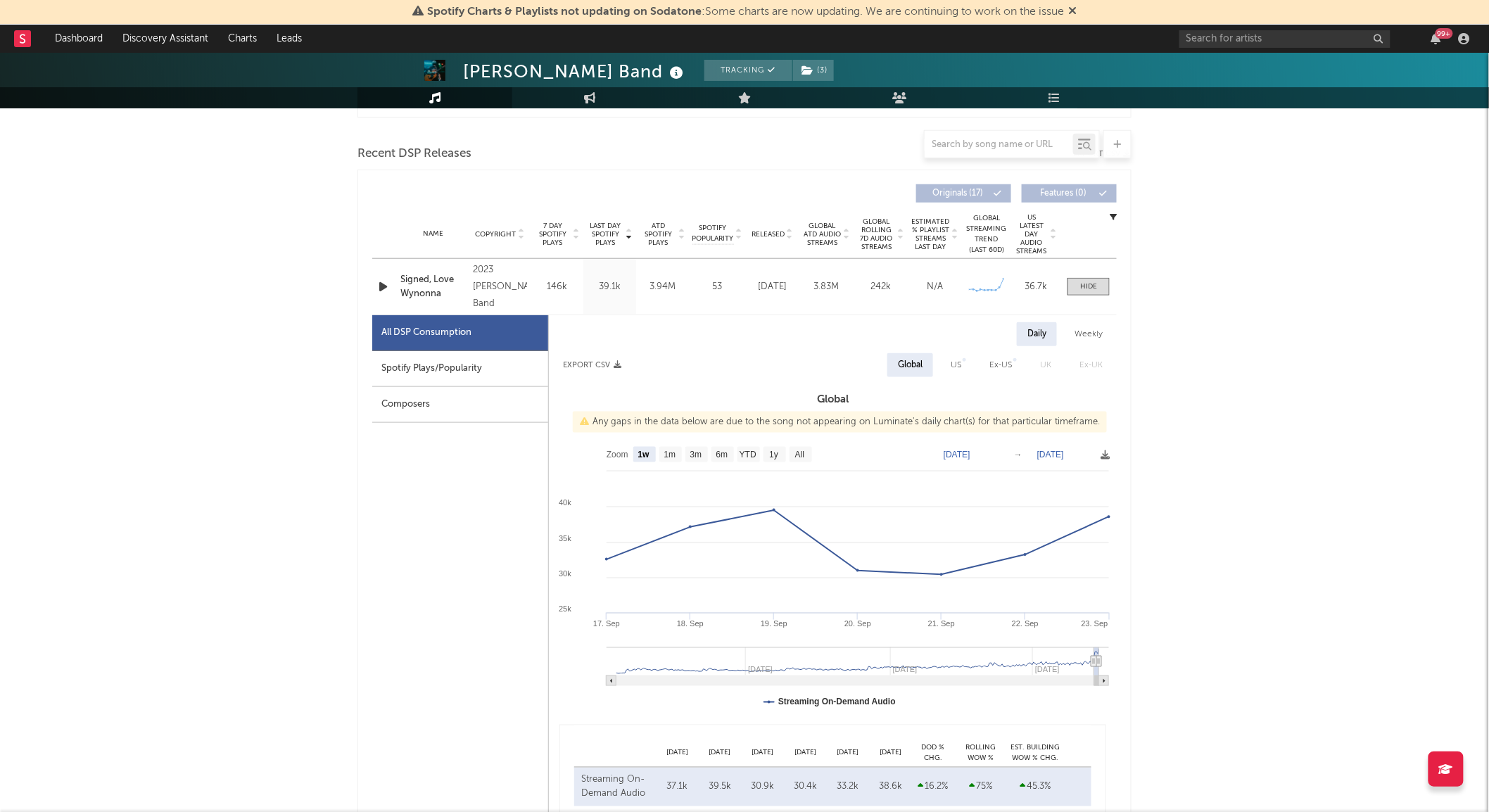
click at [603, 290] on div "39.1k" at bounding box center [610, 286] width 46 height 14
click at [960, 363] on div "US" at bounding box center [956, 365] width 10 height 17
select select "1w"
